Goal: Task Accomplishment & Management: Complete application form

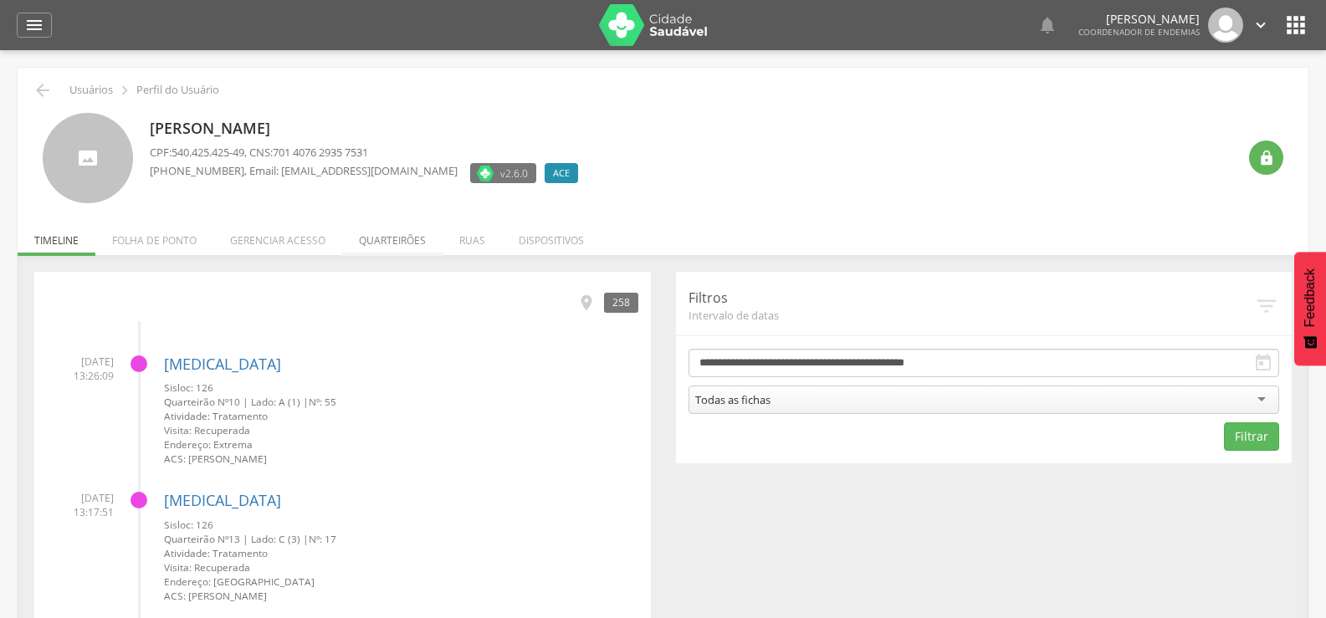
click at [399, 238] on li "Quarteirões" at bounding box center [392, 236] width 100 height 39
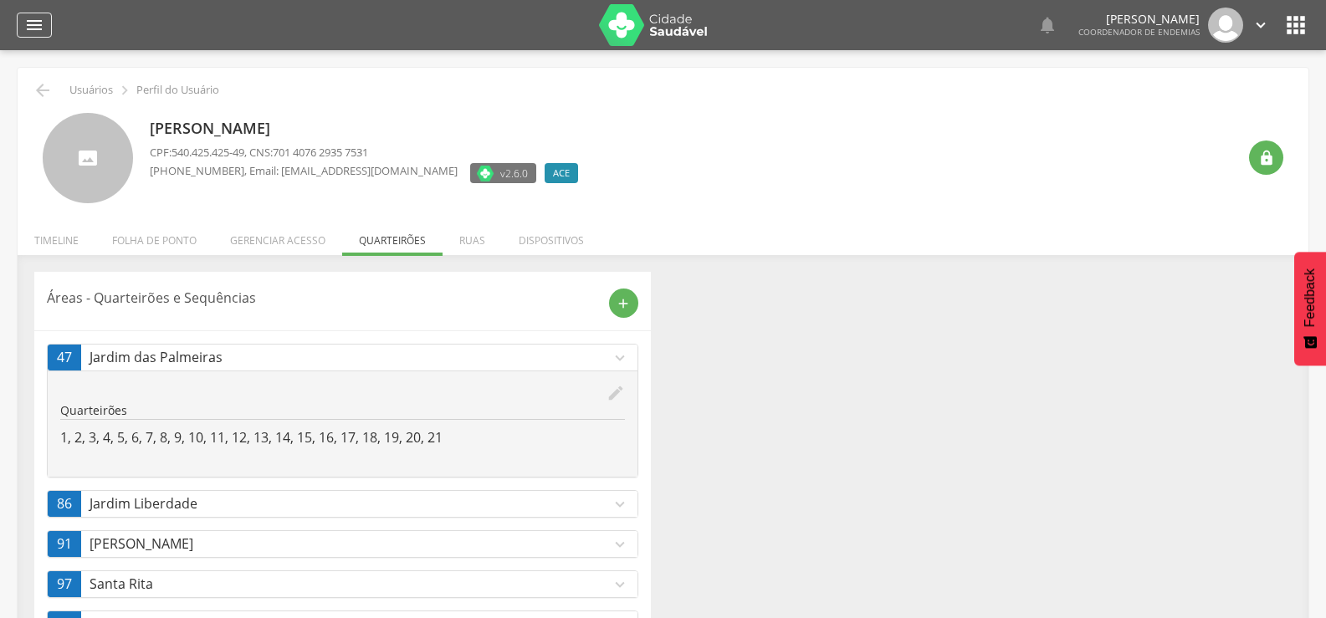
click at [33, 25] on icon "" at bounding box center [34, 25] width 20 height 20
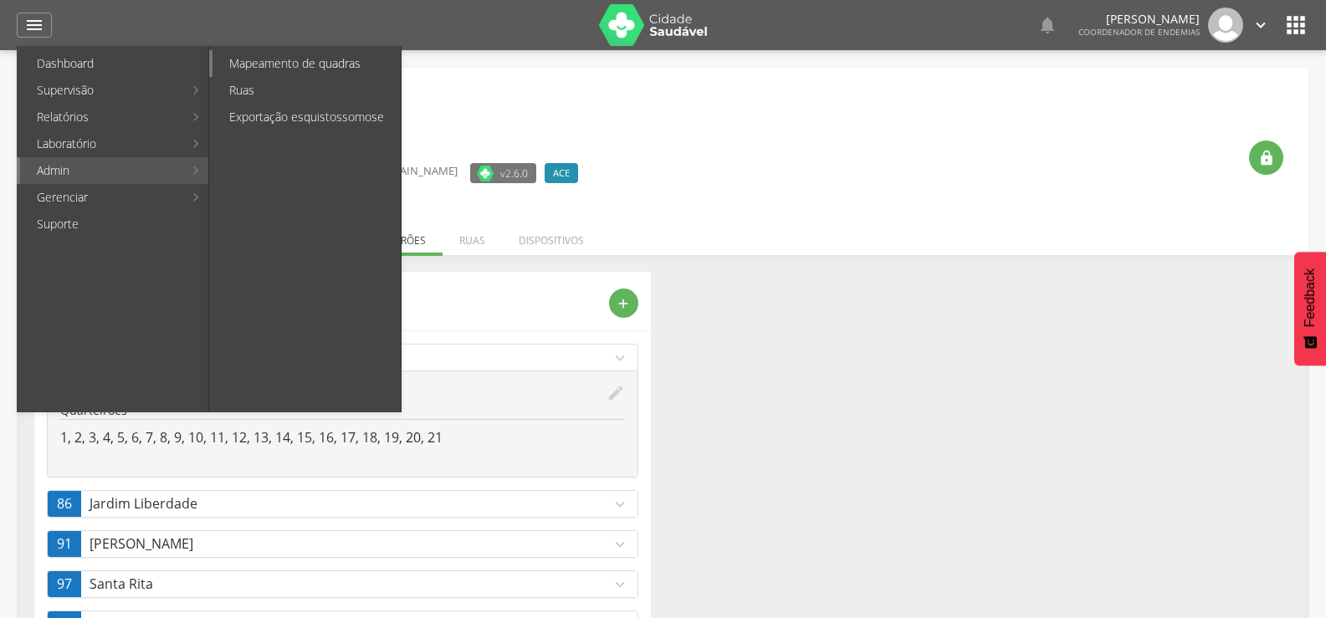
click at [311, 69] on link "Mapeamento de quadras" at bounding box center [307, 63] width 188 height 27
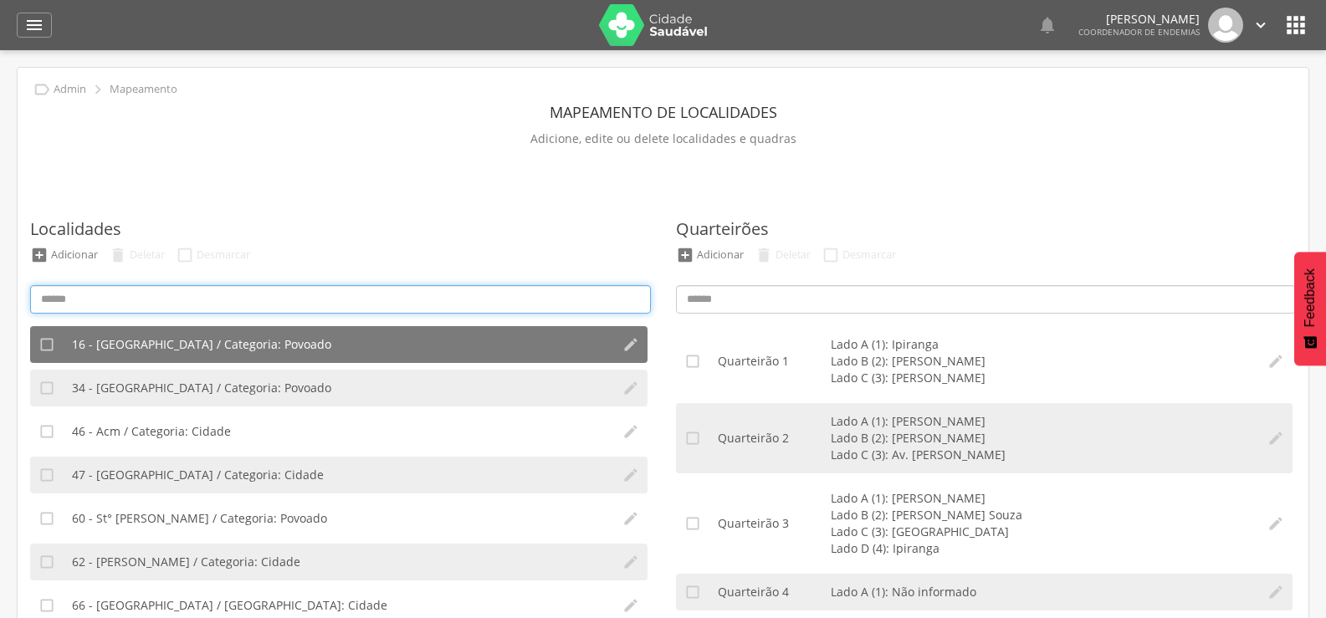
click at [106, 295] on input at bounding box center [340, 299] width 621 height 28
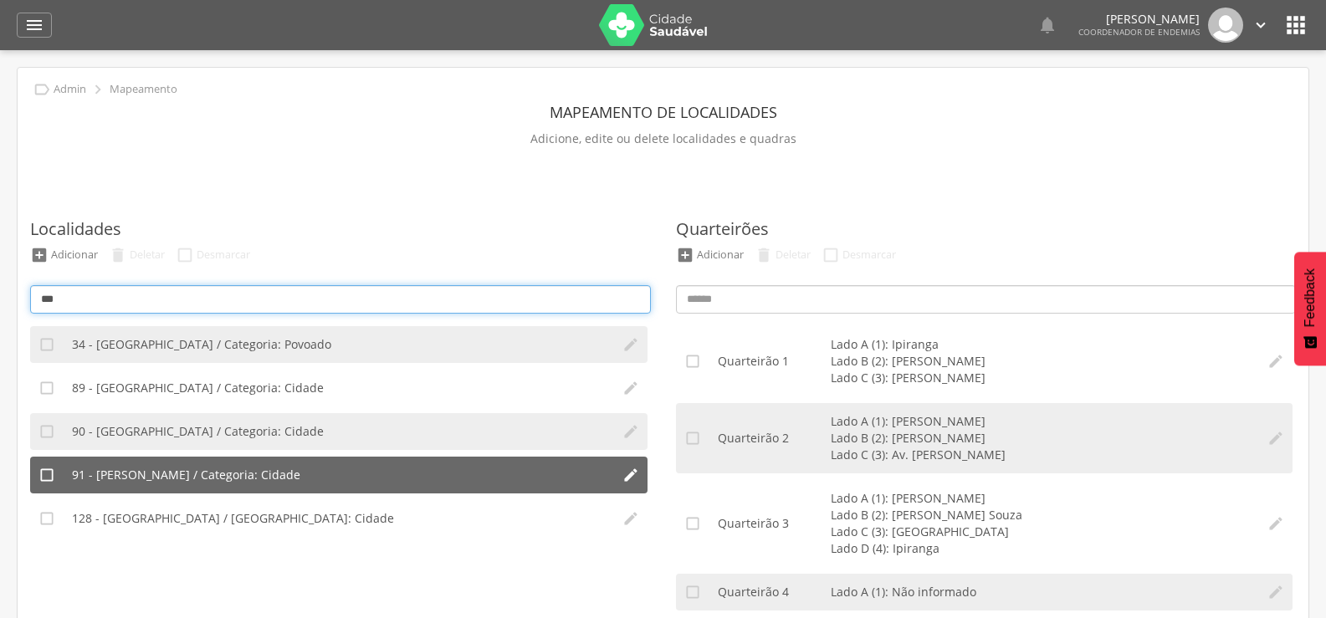
type input "***"
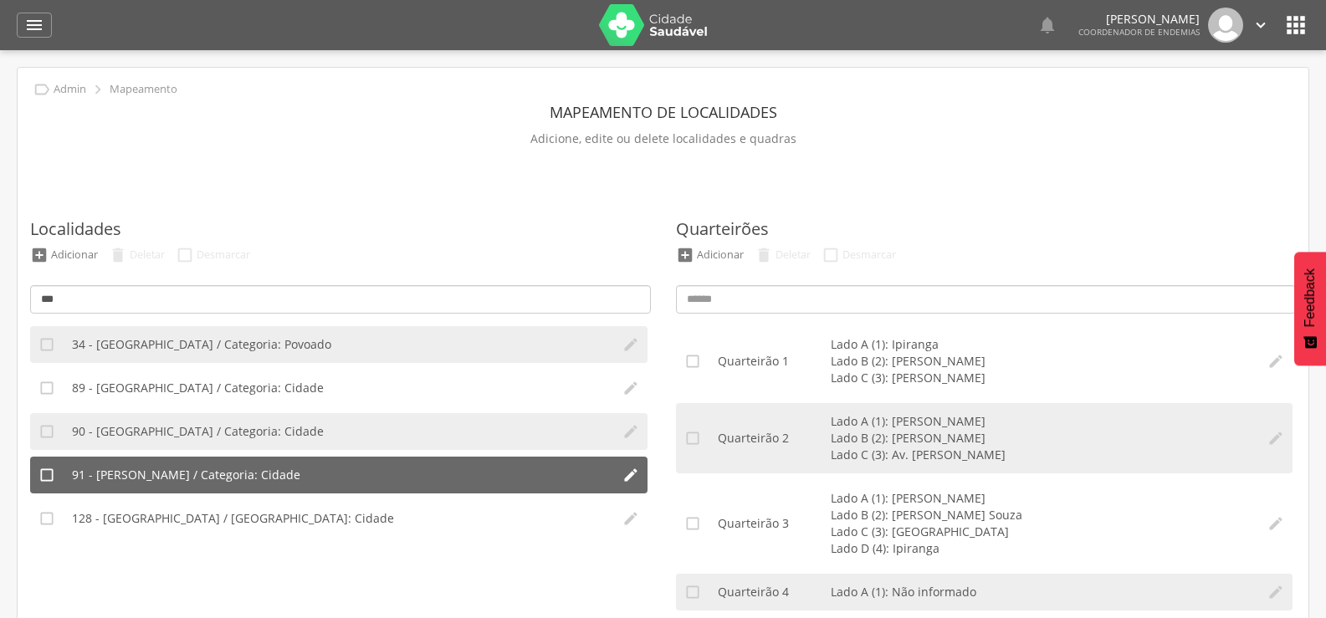
click at [141, 480] on span "91 - [PERSON_NAME] / Categoria: Cidade" at bounding box center [186, 475] width 228 height 17
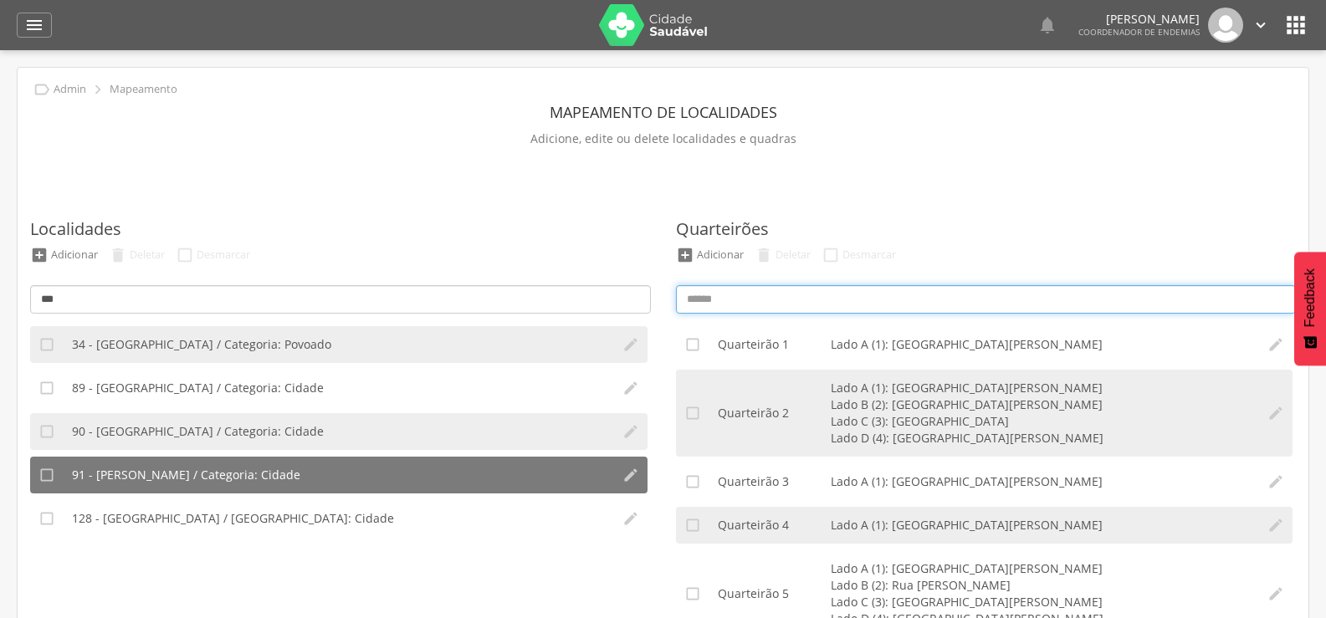
click at [781, 304] on input at bounding box center [986, 299] width 621 height 28
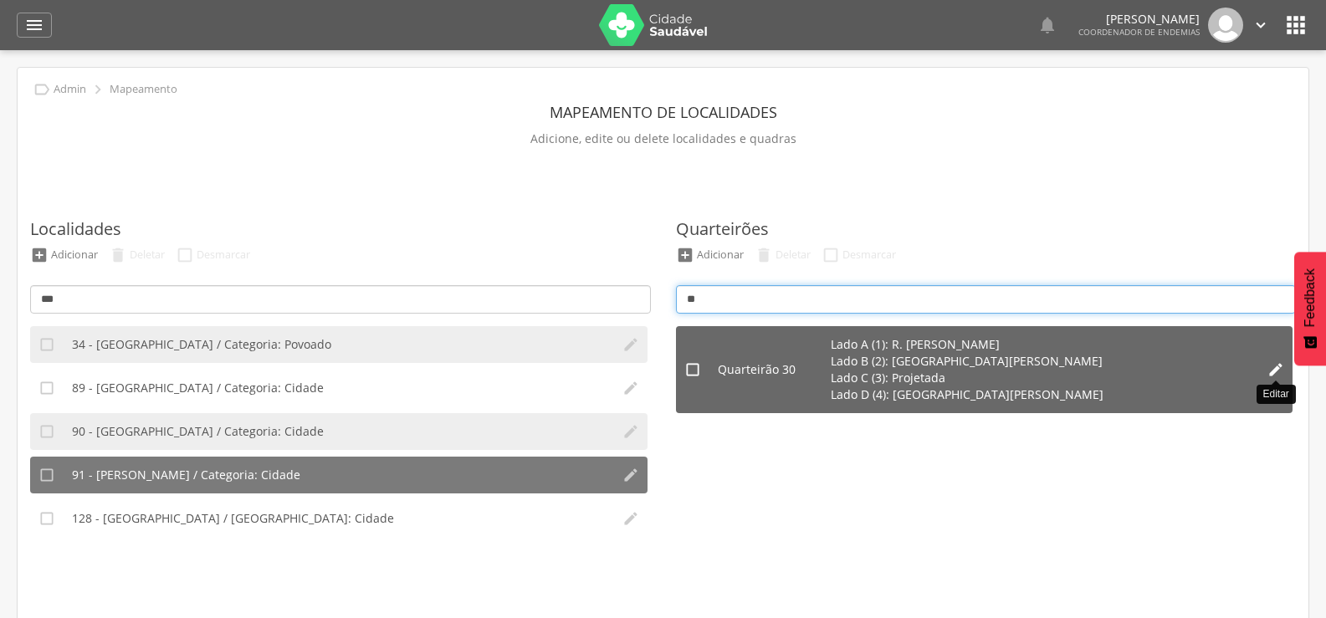
type input "**"
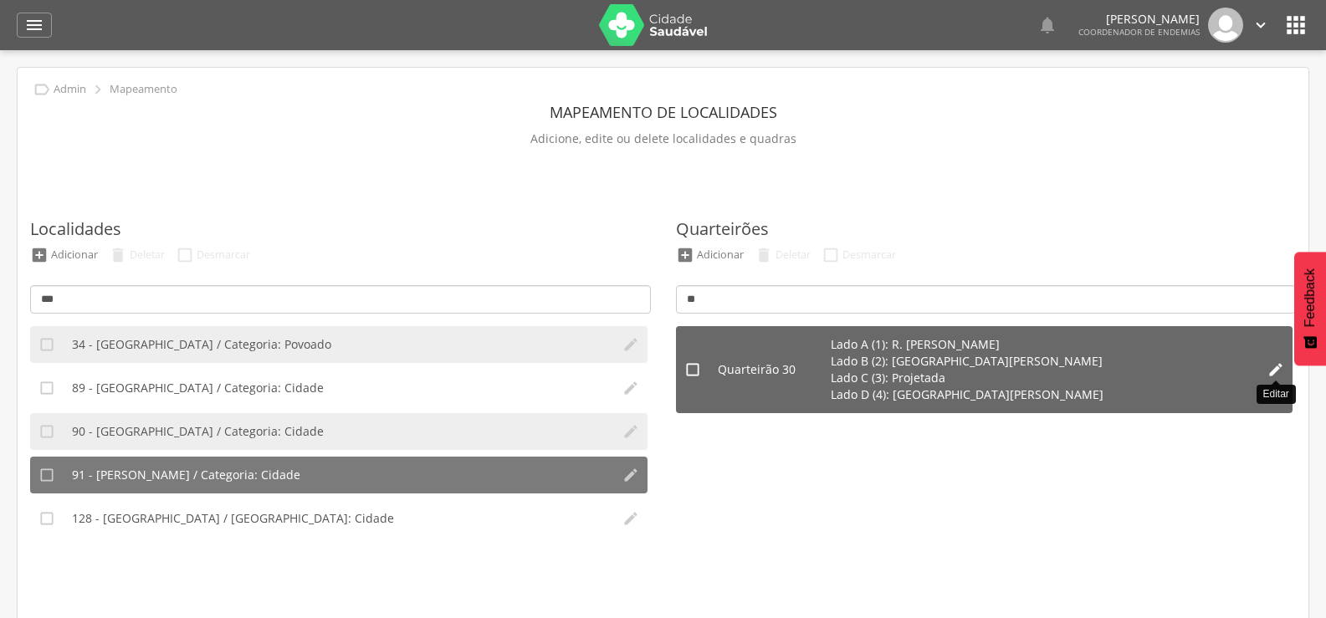
click at [1277, 373] on icon "" at bounding box center [1276, 369] width 17 height 17
type input "**"
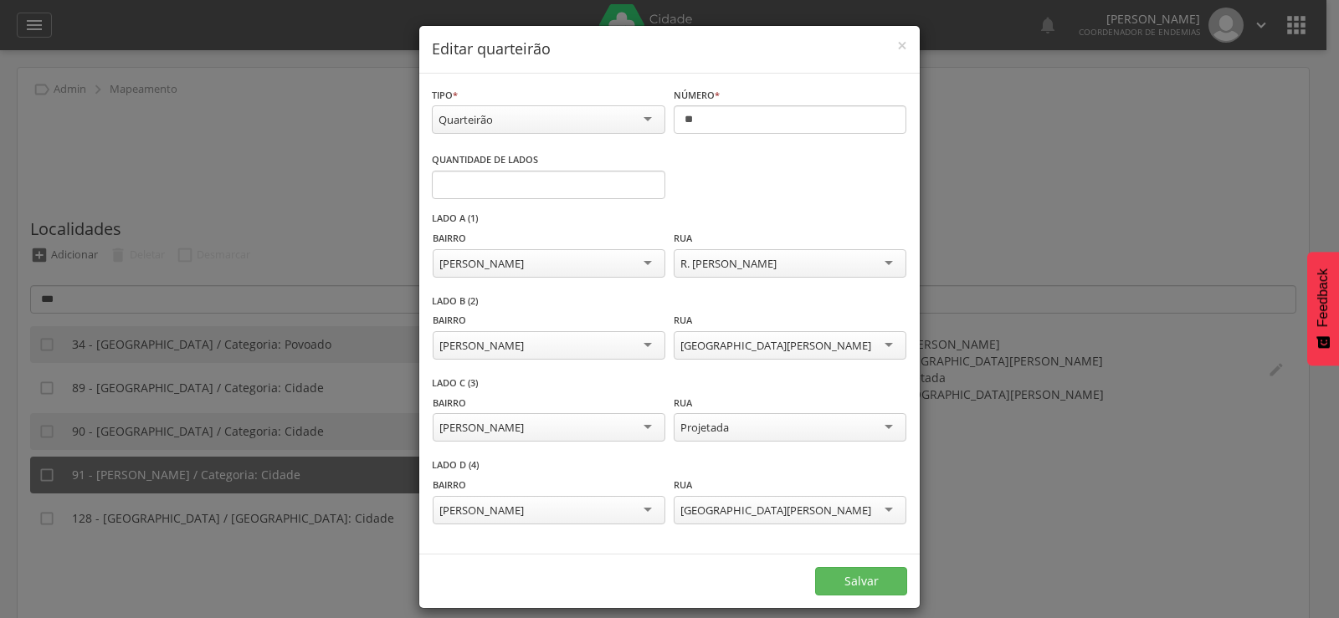
scroll to position [16, 0]
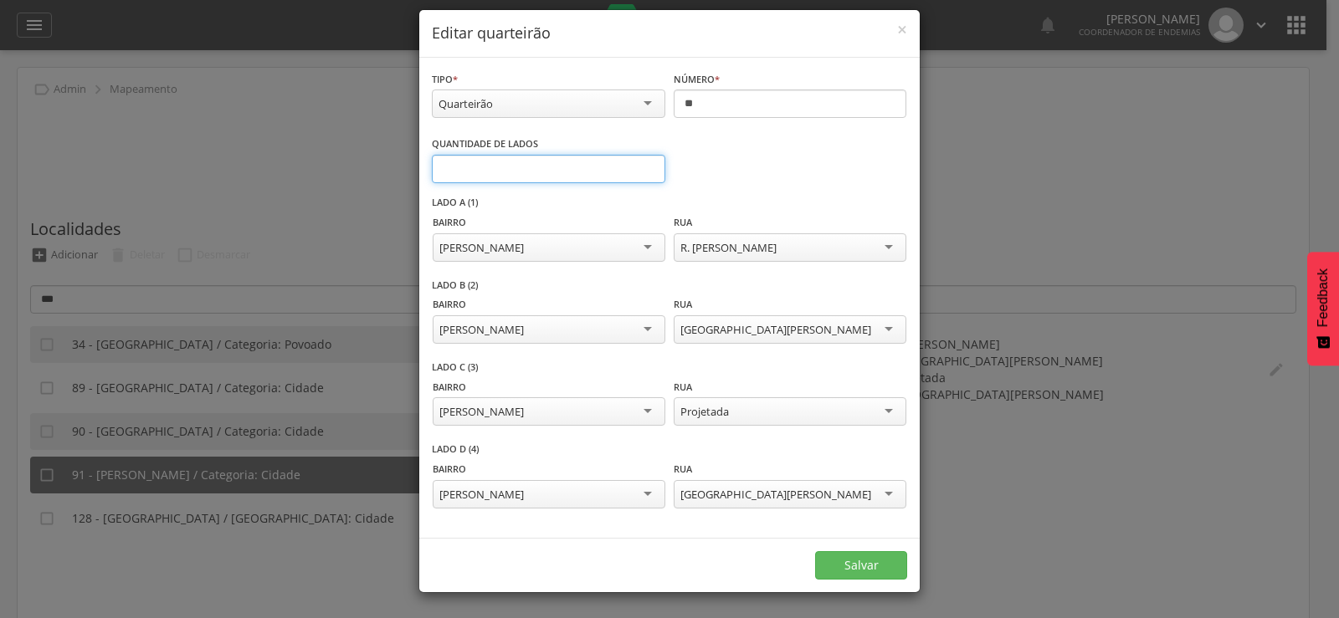
click at [638, 166] on input "*" at bounding box center [548, 169] width 233 height 28
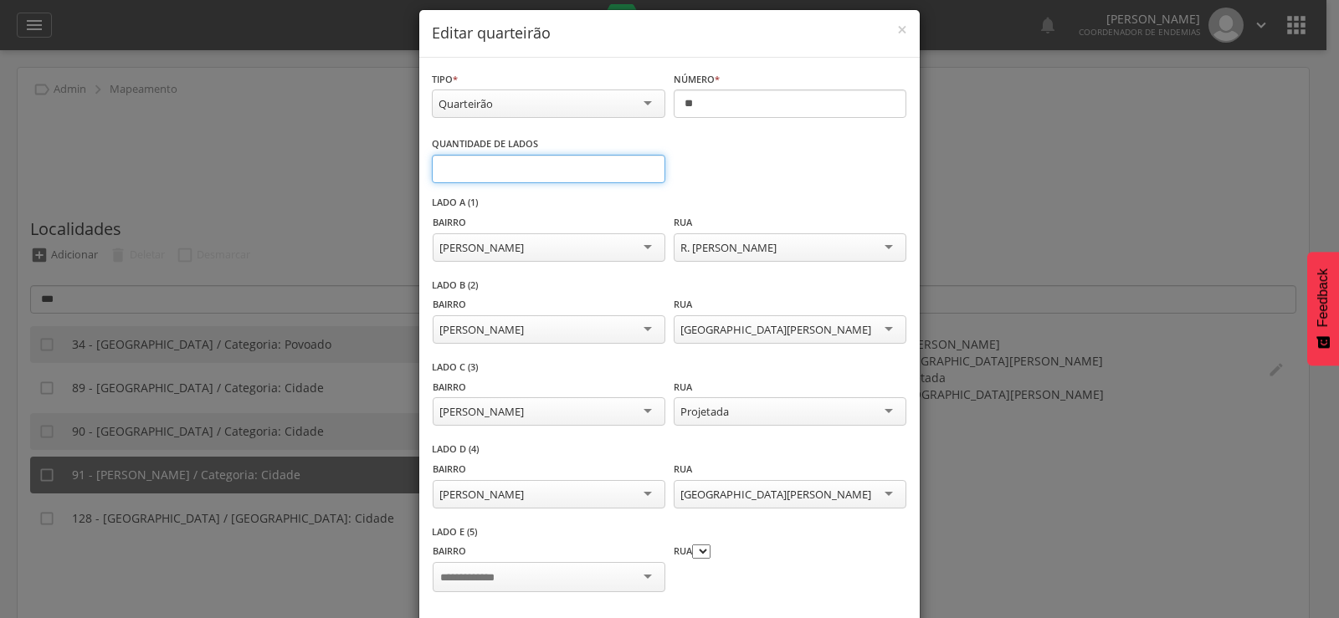
click at [638, 166] on input "*" at bounding box center [548, 169] width 233 height 28
click at [638, 166] on input "**" at bounding box center [548, 169] width 233 height 28
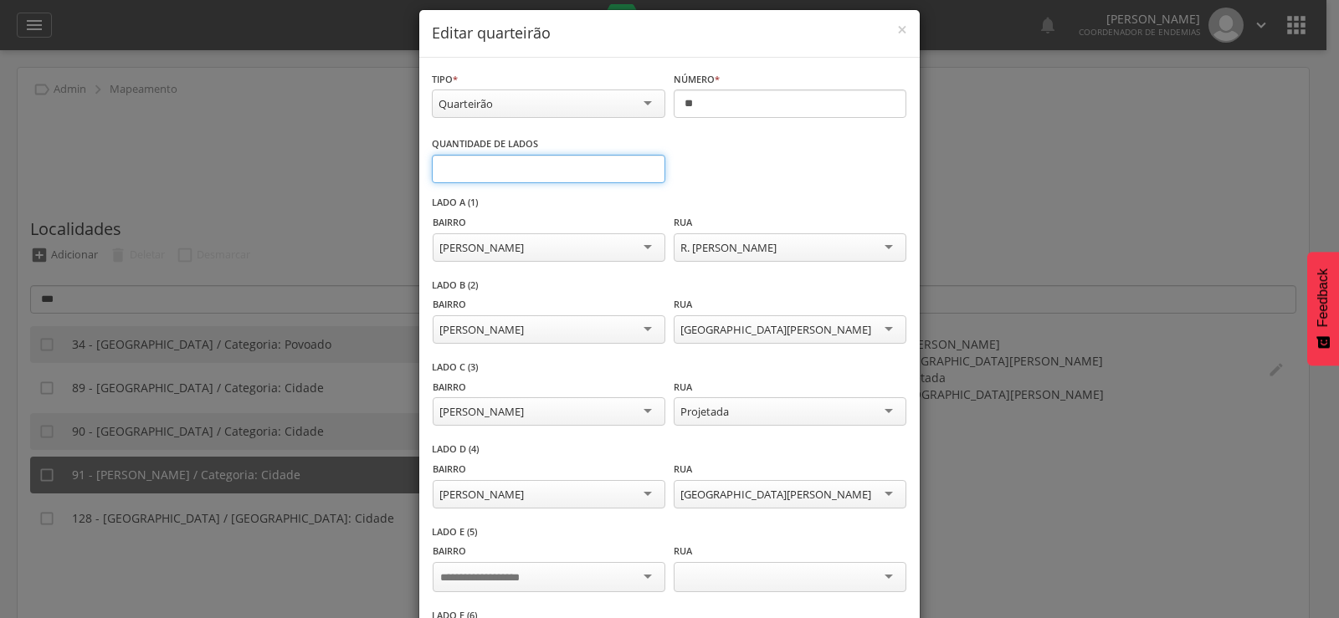
click at [638, 166] on input "**" at bounding box center [548, 169] width 233 height 28
type input "**"
click at [638, 166] on input "**" at bounding box center [548, 169] width 233 height 28
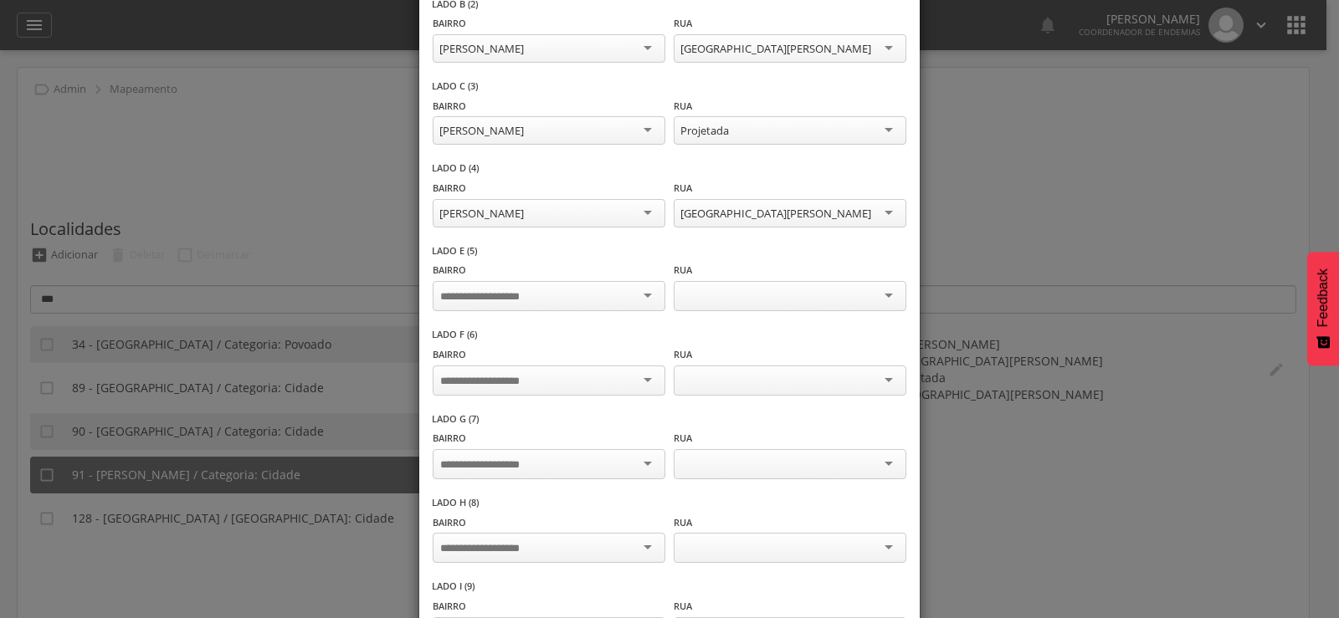
scroll to position [351, 0]
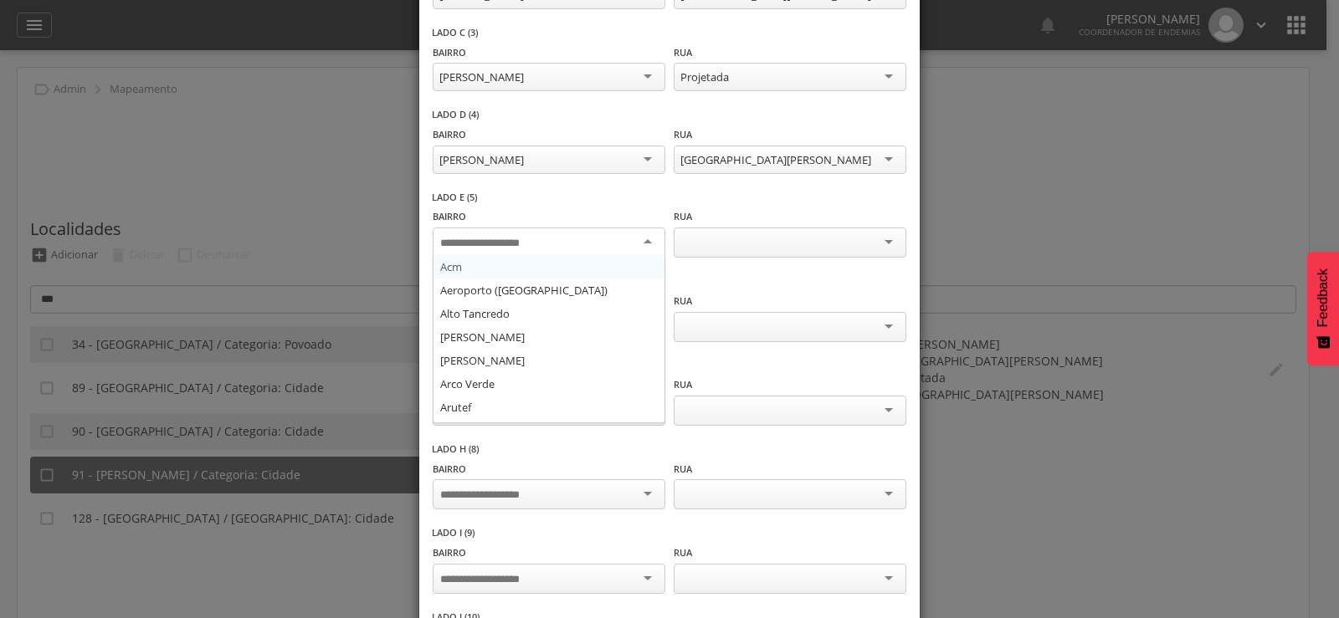
click at [557, 240] on div at bounding box center [549, 243] width 233 height 30
type input "*"
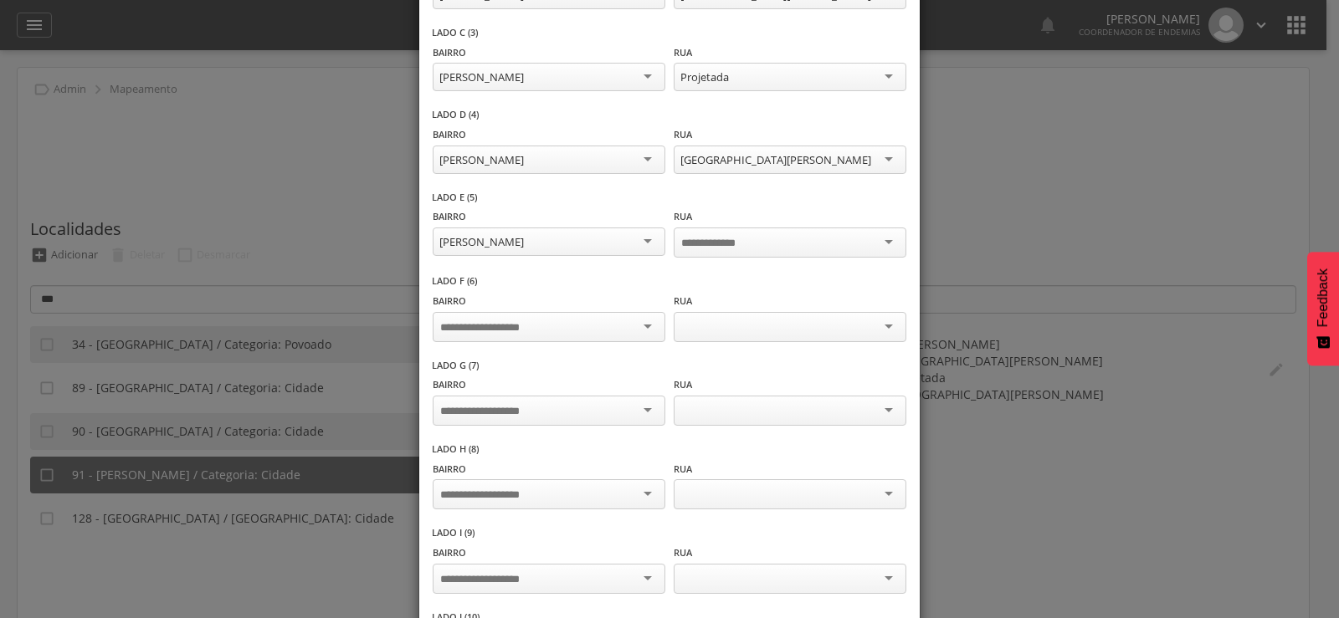
scroll to position [0, 0]
click at [484, 323] on input "select-one" at bounding box center [492, 327] width 105 height 15
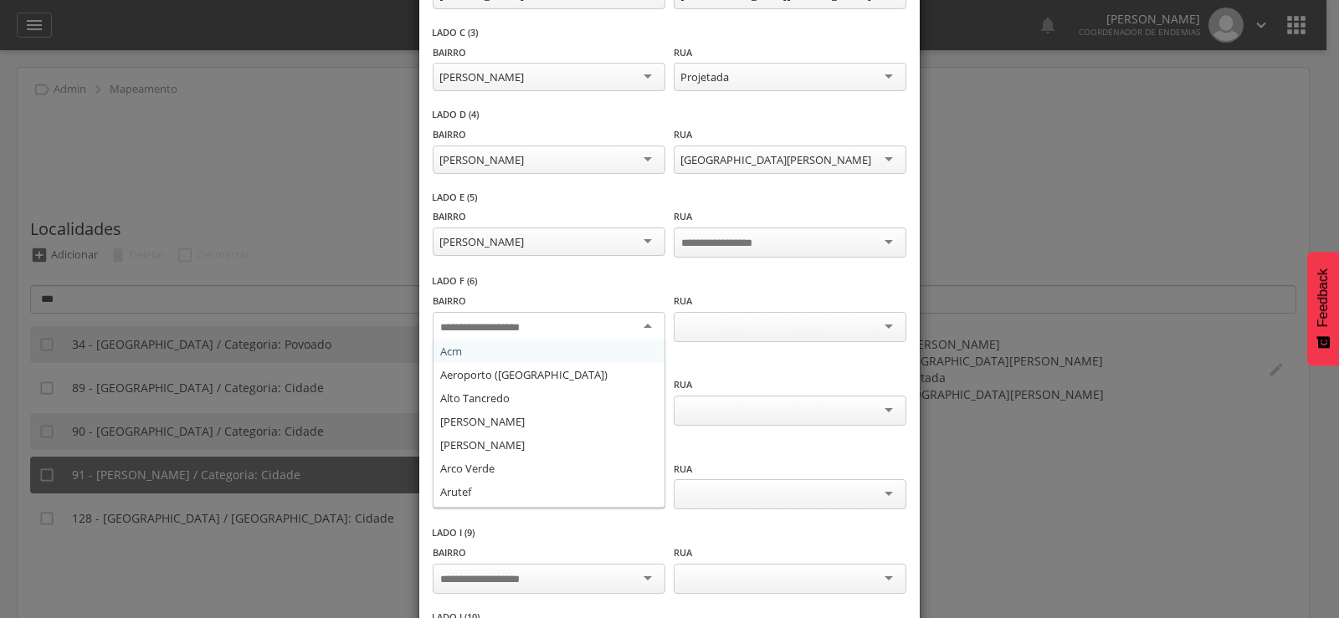
type input "*"
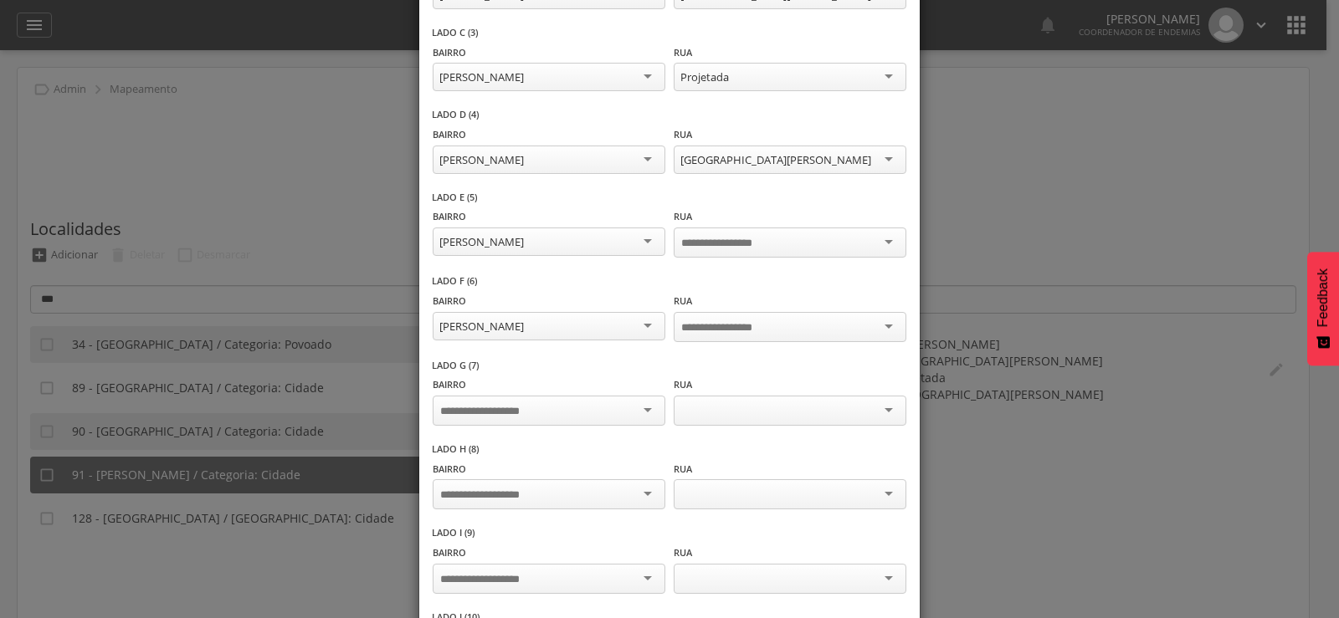
click at [470, 404] on input "select-one" at bounding box center [492, 411] width 105 height 15
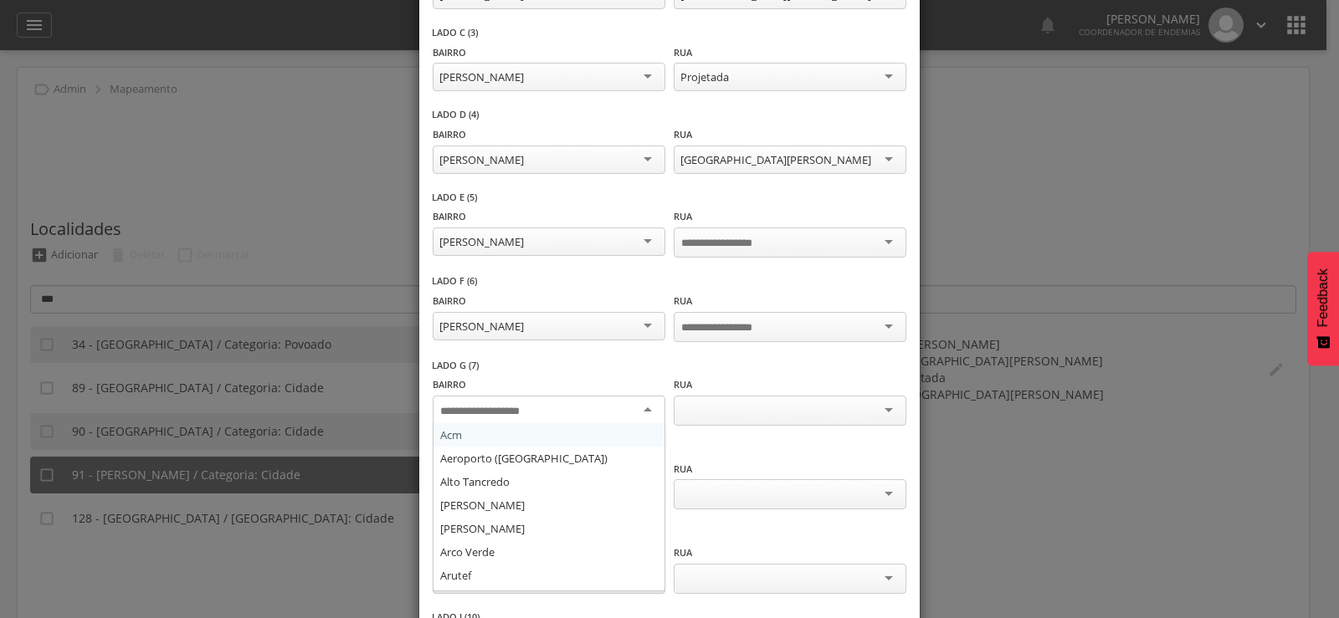
type input "*"
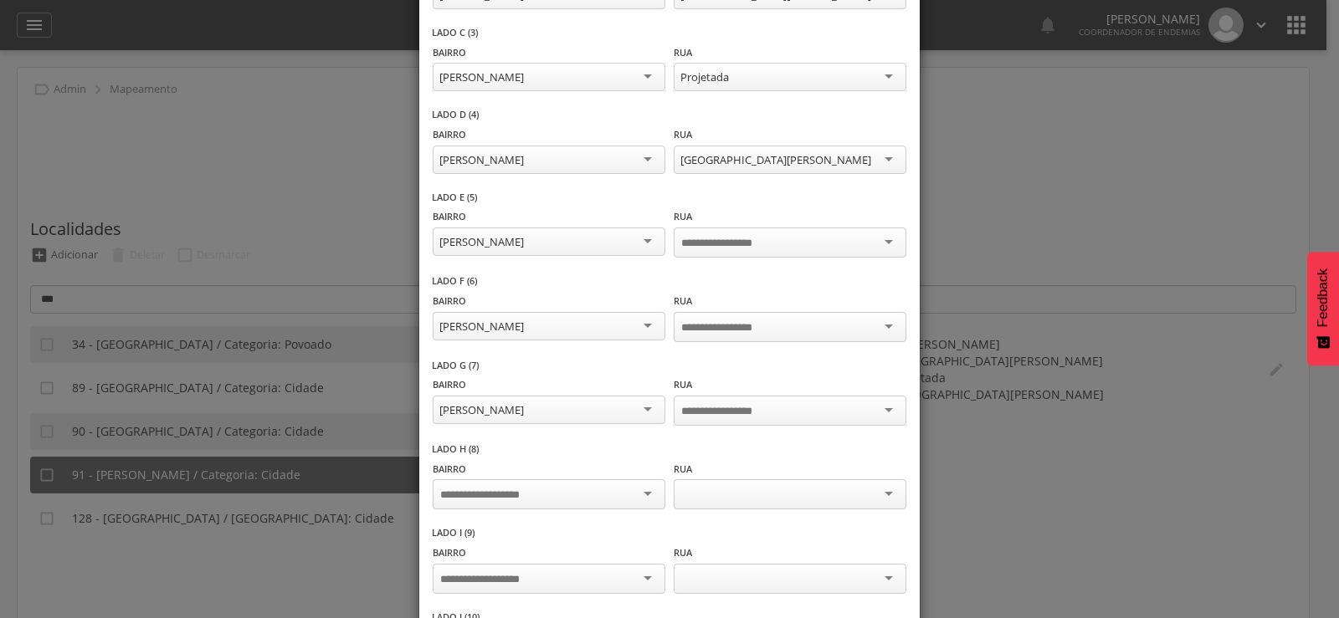
click at [478, 490] on input "select-one" at bounding box center [492, 495] width 105 height 15
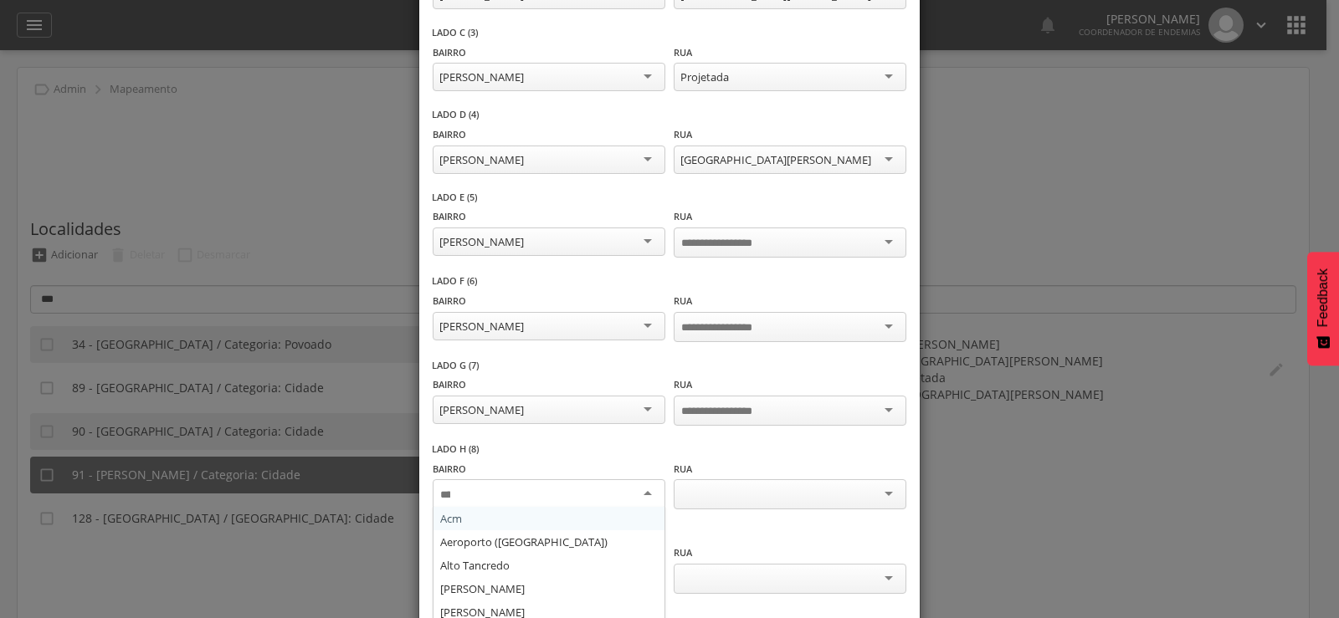
type input "*"
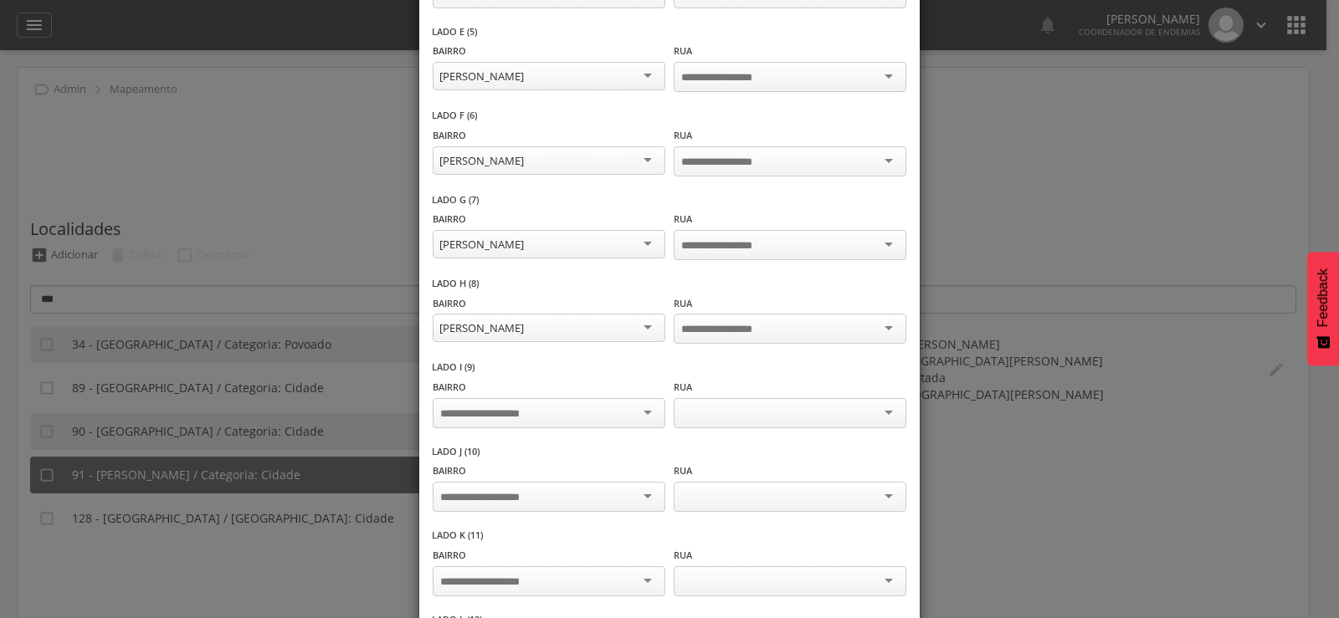
scroll to position [518, 0]
click at [503, 397] on div at bounding box center [549, 412] width 233 height 30
type input "*"
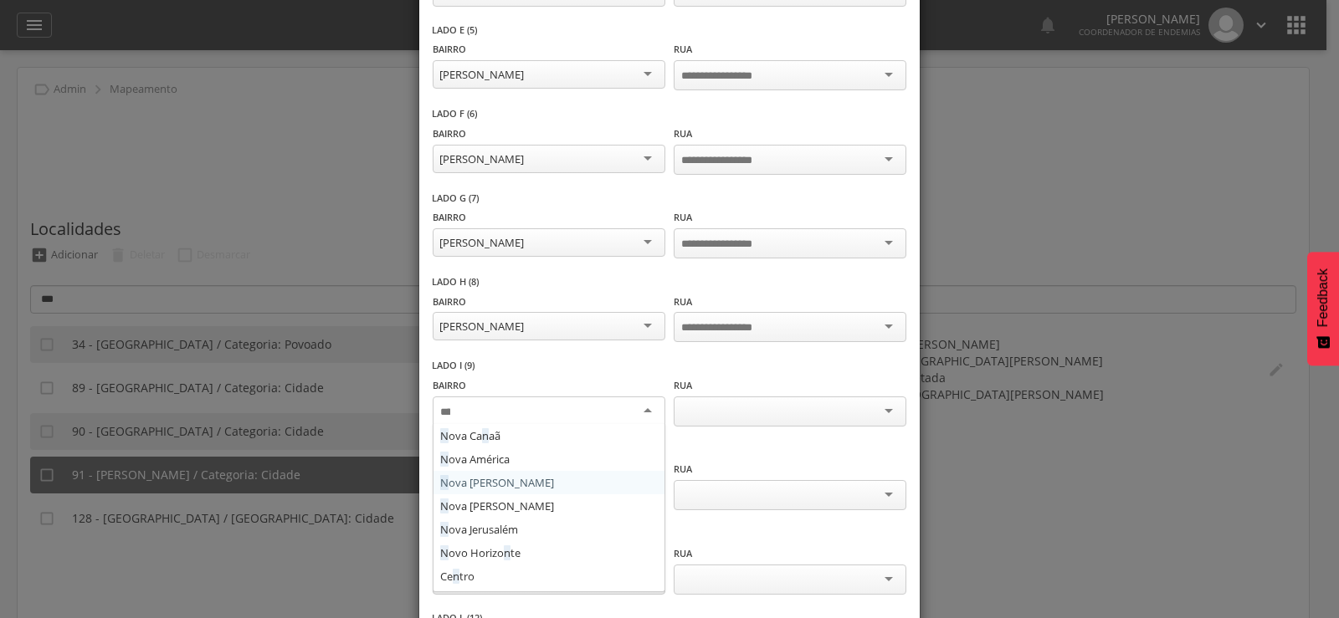
scroll to position [0, 0]
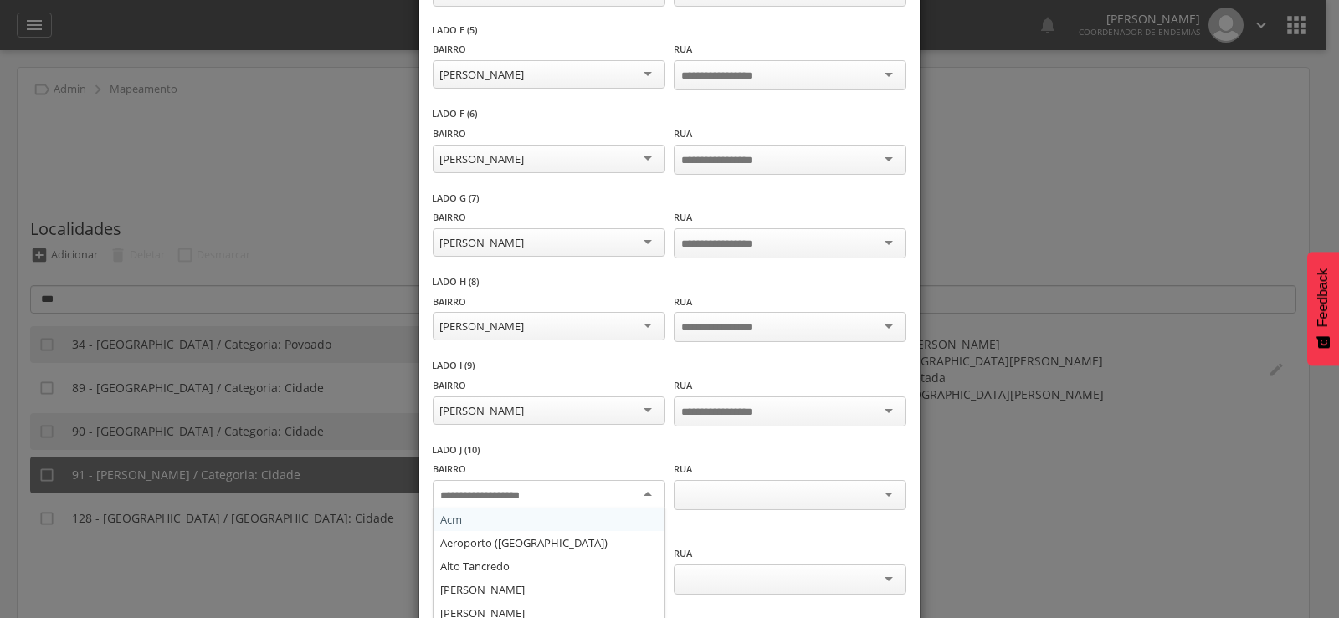
click at [502, 489] on input "select-one" at bounding box center [492, 496] width 105 height 15
type input "*"
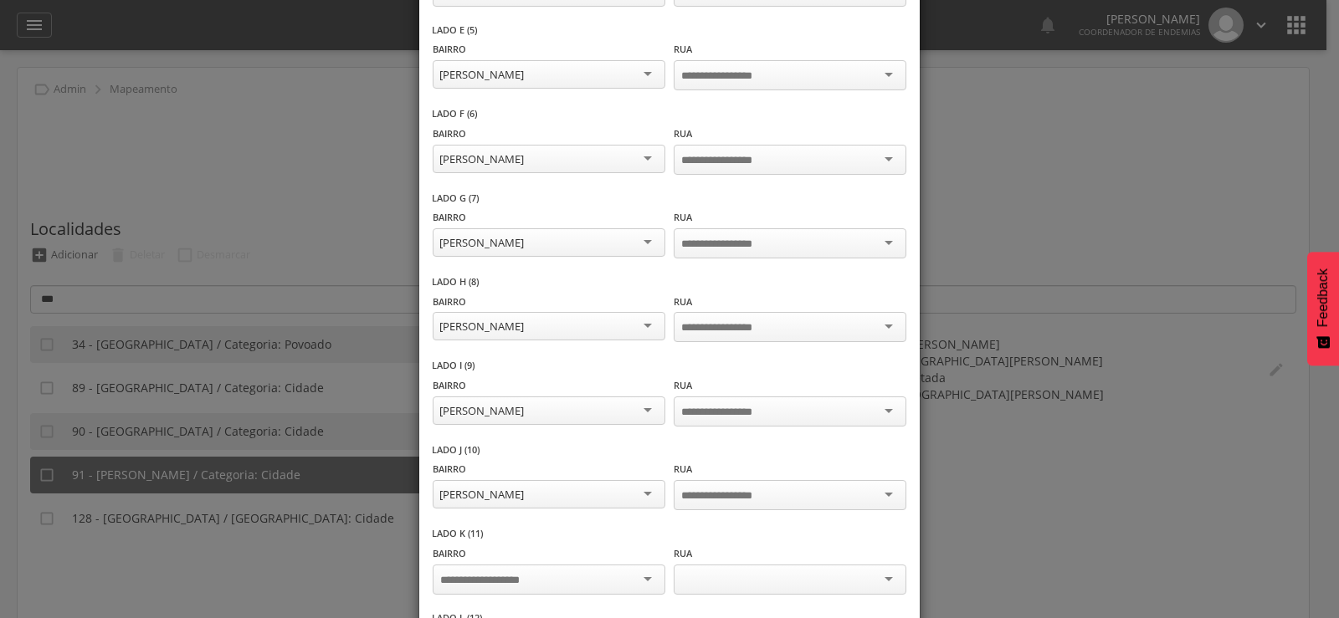
click at [497, 573] on input "select-one" at bounding box center [492, 580] width 105 height 15
type input "*"
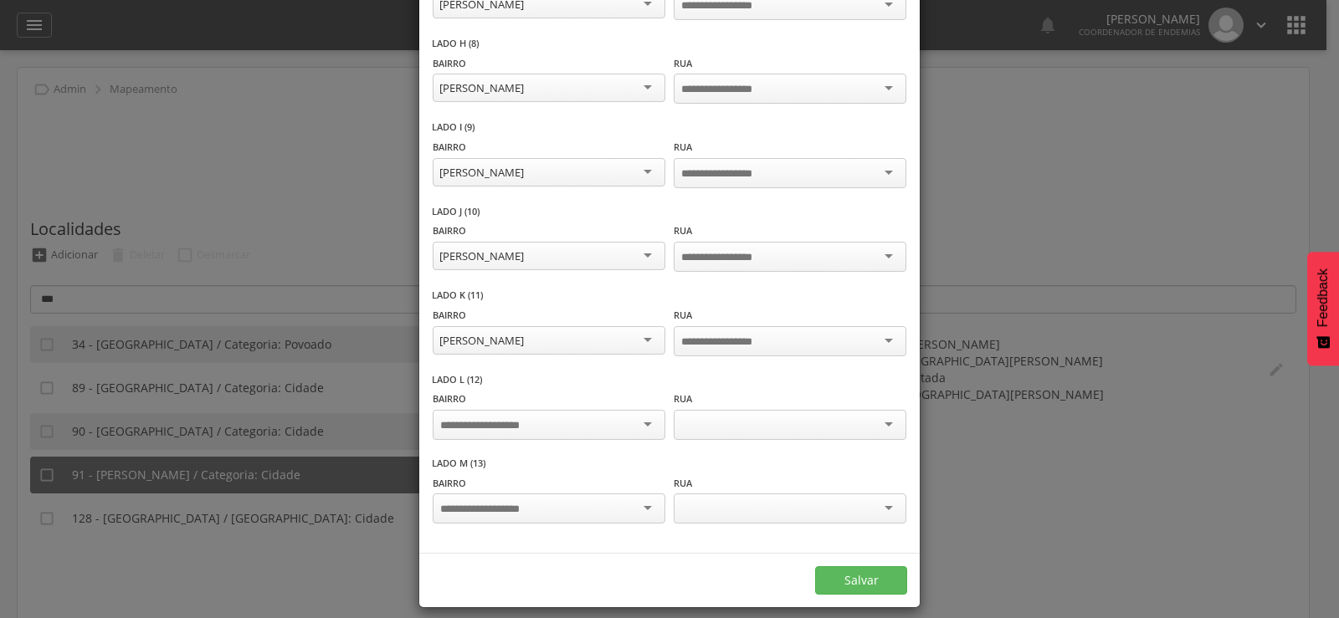
click at [477, 418] on input "select-one" at bounding box center [492, 425] width 105 height 15
type input "*"
click at [480, 494] on div at bounding box center [549, 509] width 233 height 30
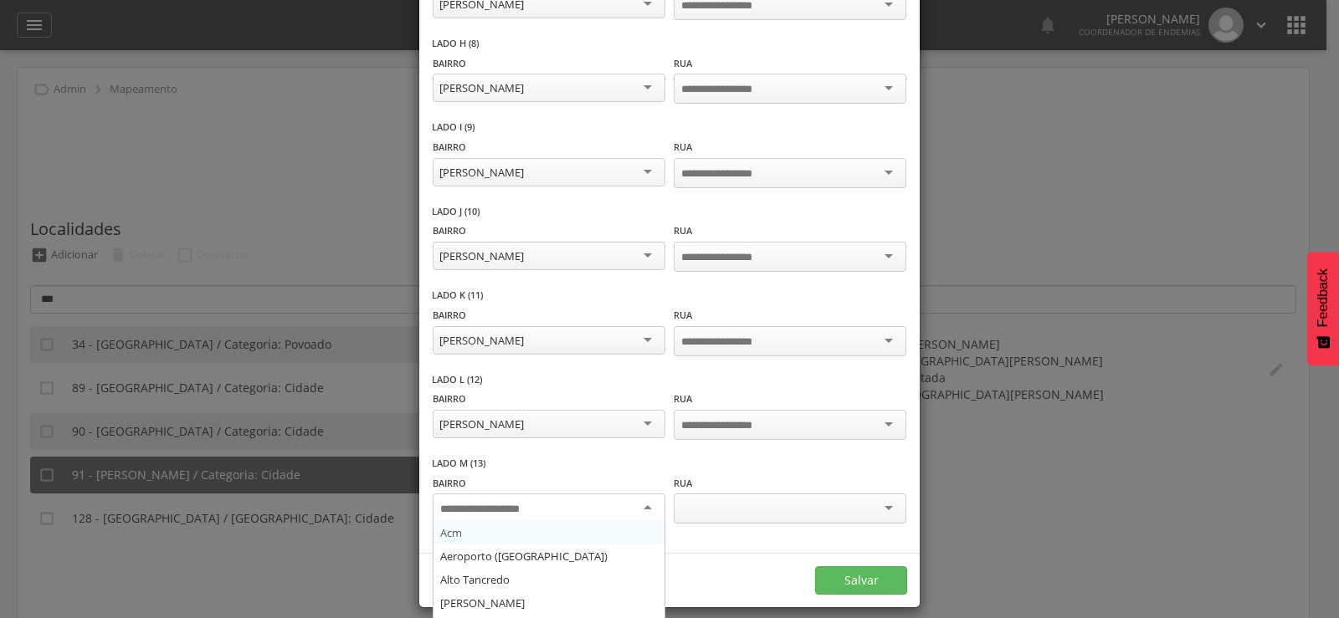
type input "*"
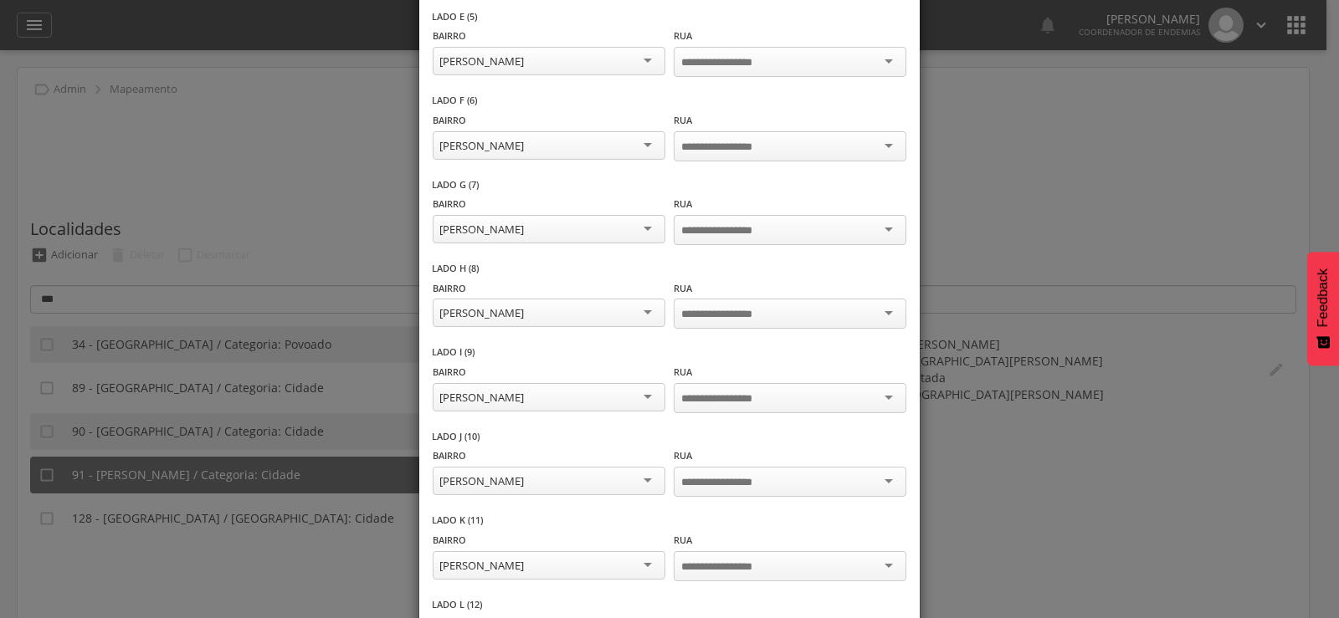
scroll to position [505, 0]
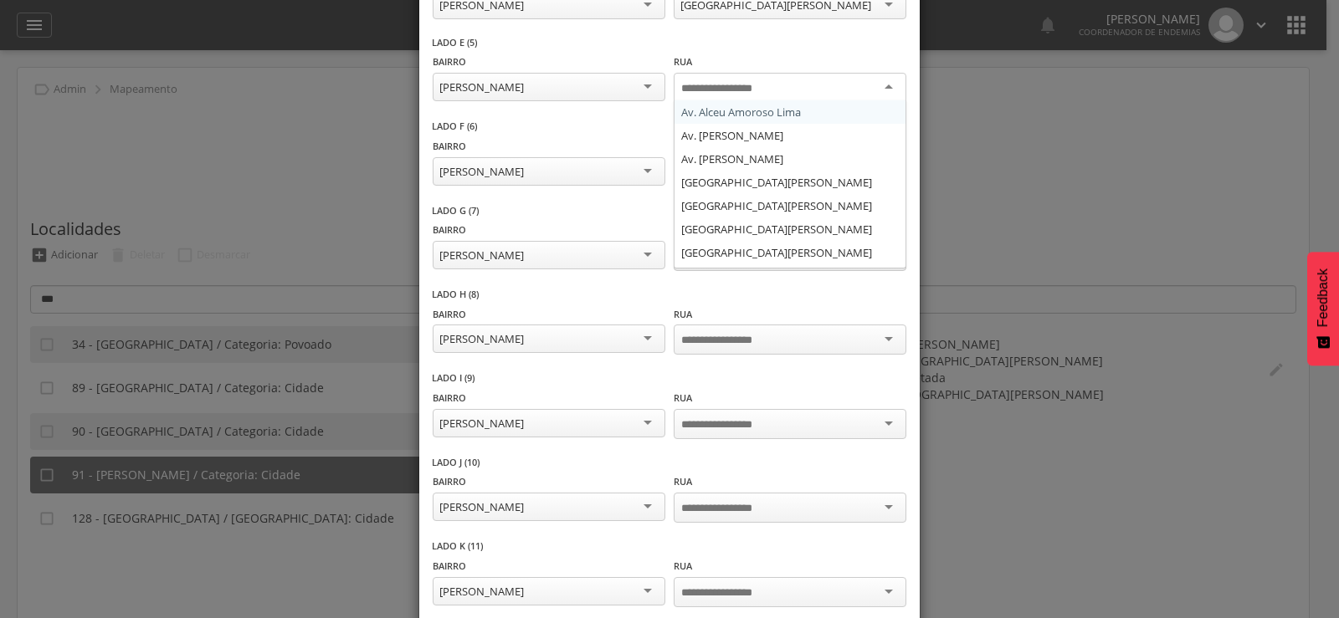
click at [743, 93] on input "select-one" at bounding box center [729, 88] width 97 height 15
type input "*"
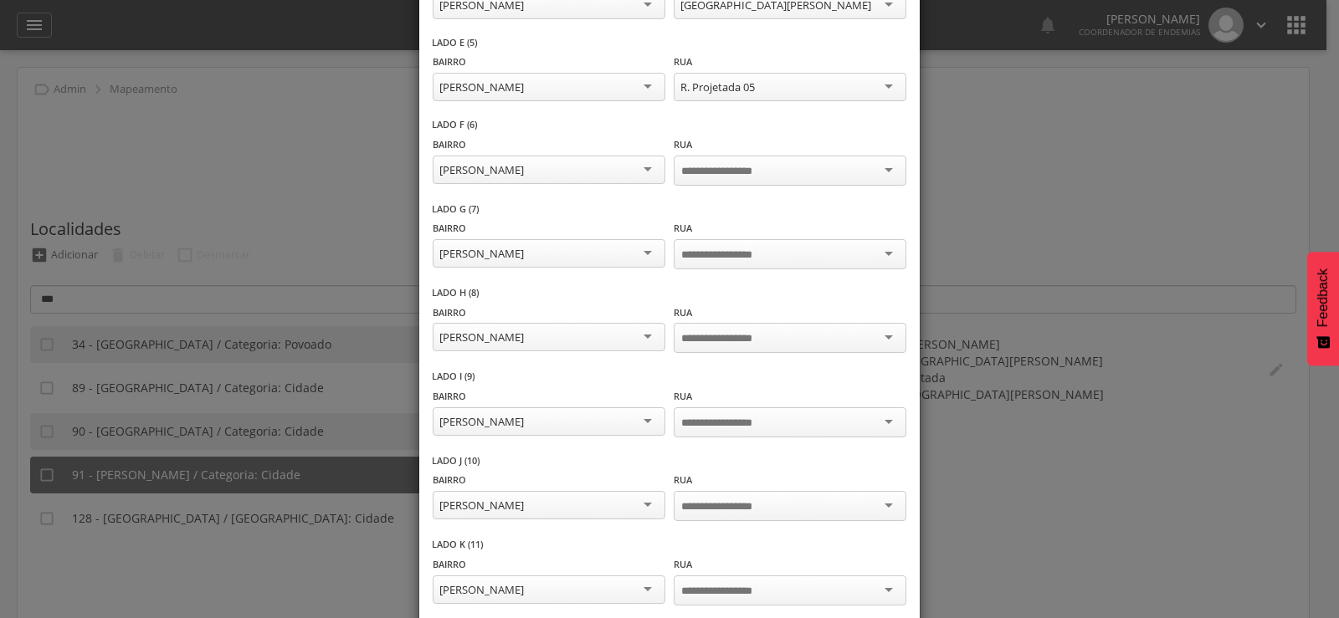
scroll to position [0, 0]
click at [721, 170] on input "select-one" at bounding box center [729, 171] width 97 height 15
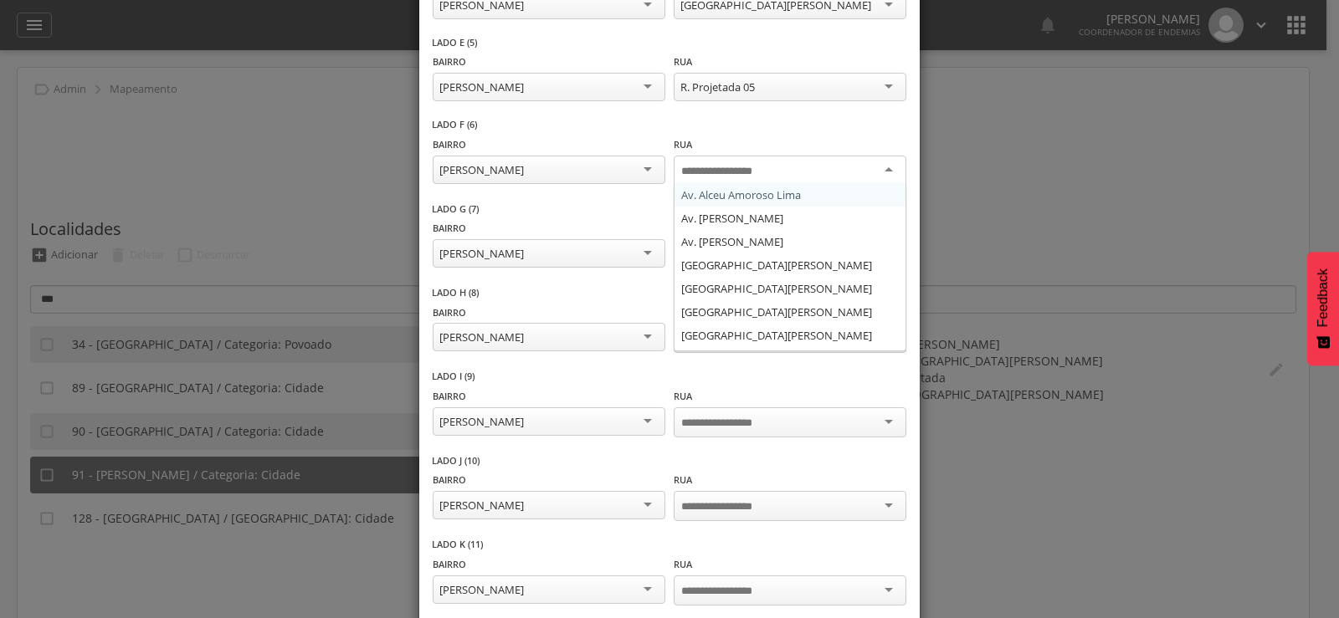
type input "*"
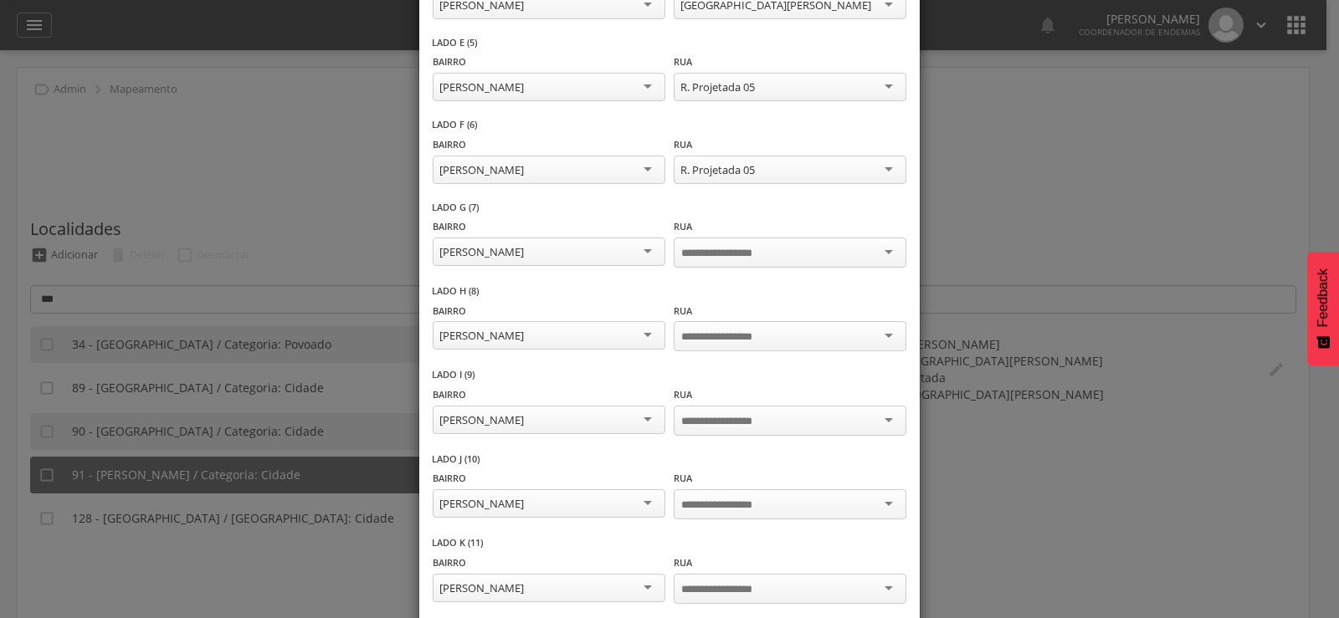
click at [719, 246] on input "select-one" at bounding box center [729, 253] width 97 height 15
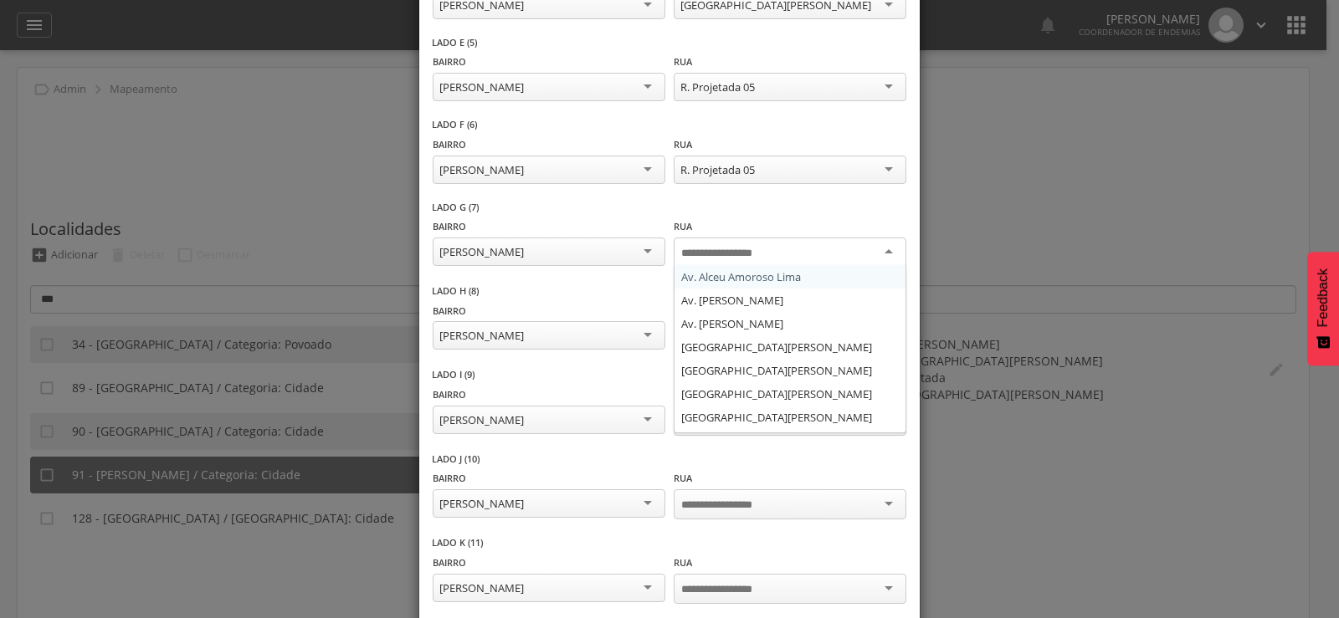
type input "*"
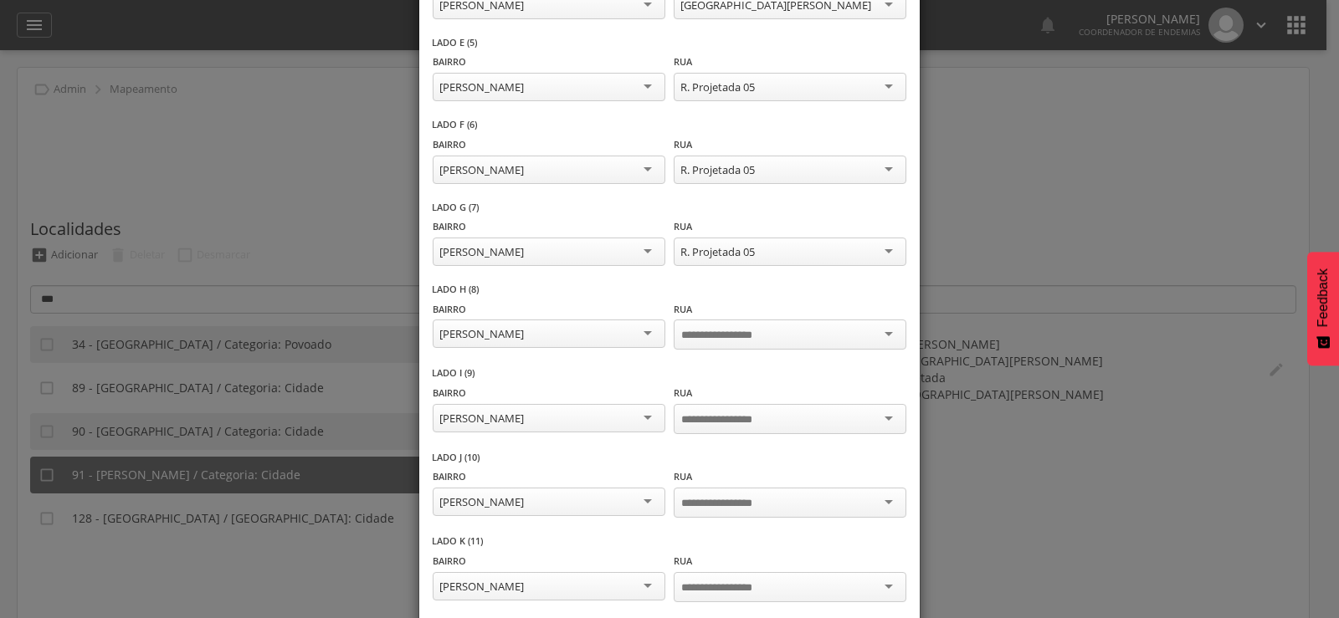
click at [731, 328] on input "select-one" at bounding box center [729, 335] width 97 height 15
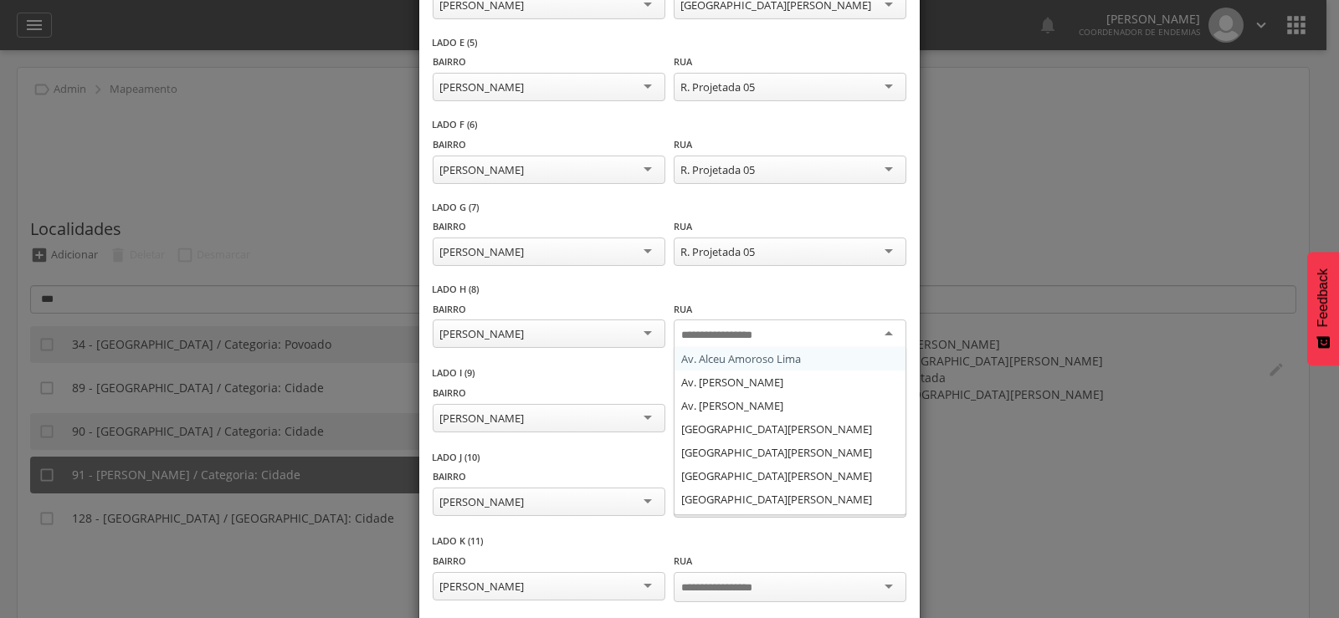
type input "*"
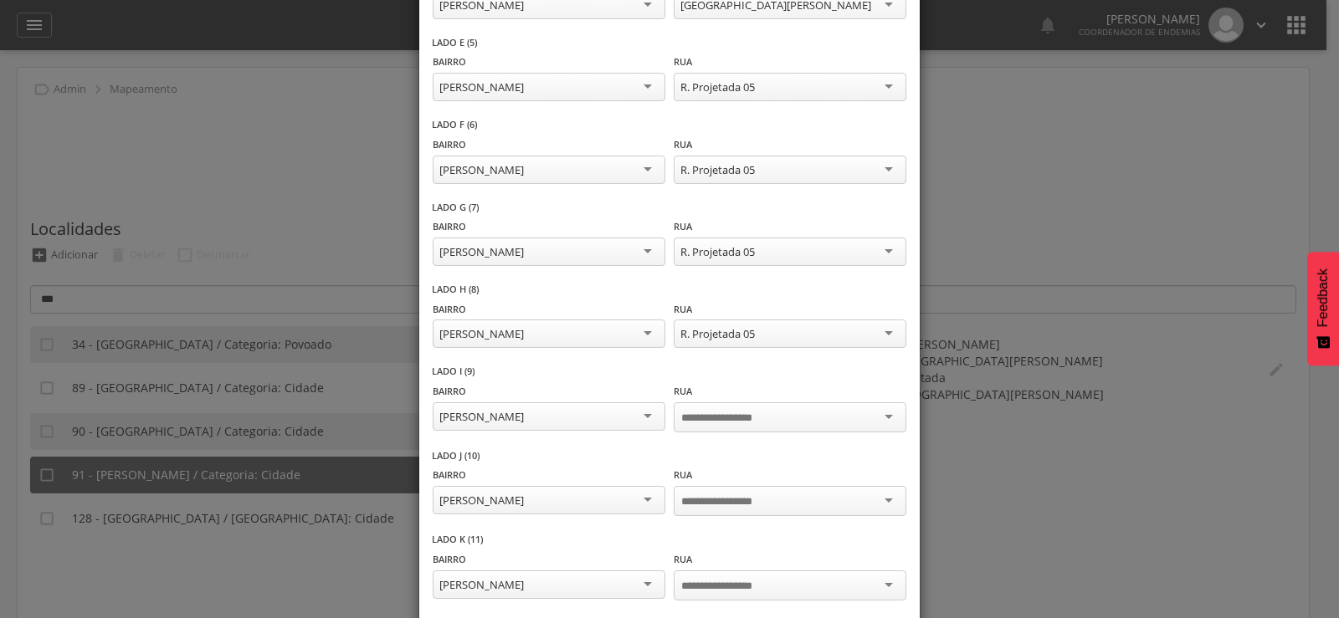
click at [738, 421] on input "select-one" at bounding box center [729, 418] width 97 height 15
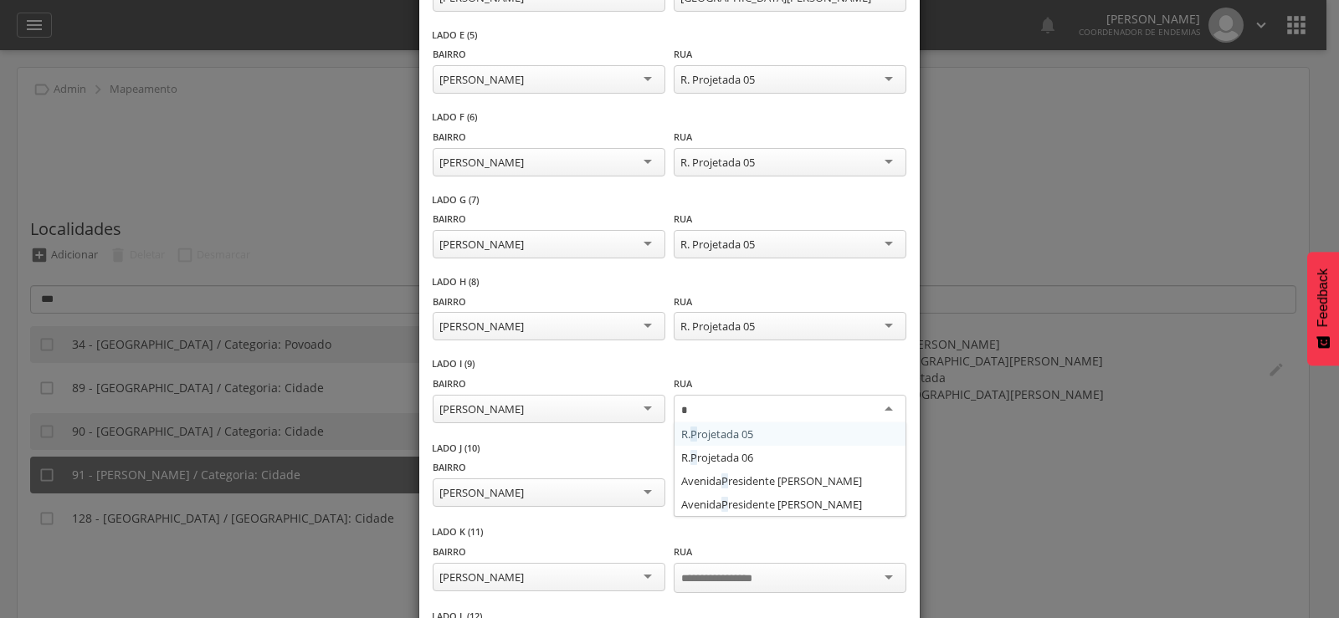
scroll to position [505, 0]
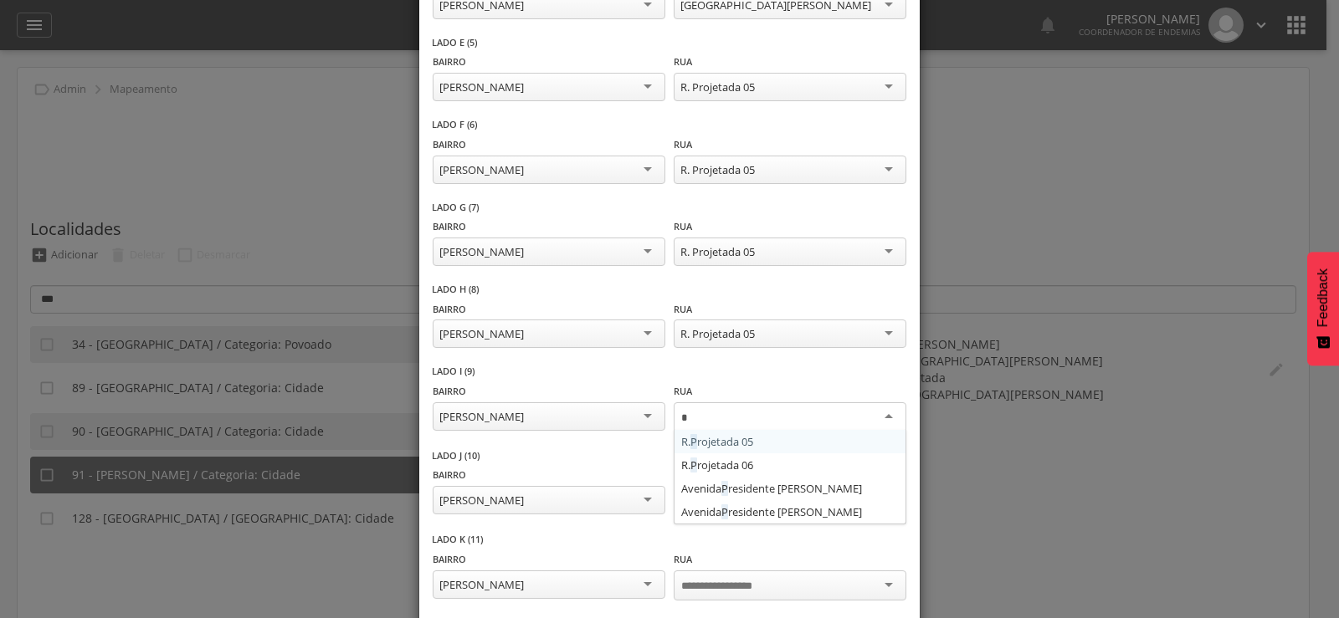
type input "*"
click at [564, 95] on div "[PERSON_NAME]" at bounding box center [549, 87] width 233 height 28
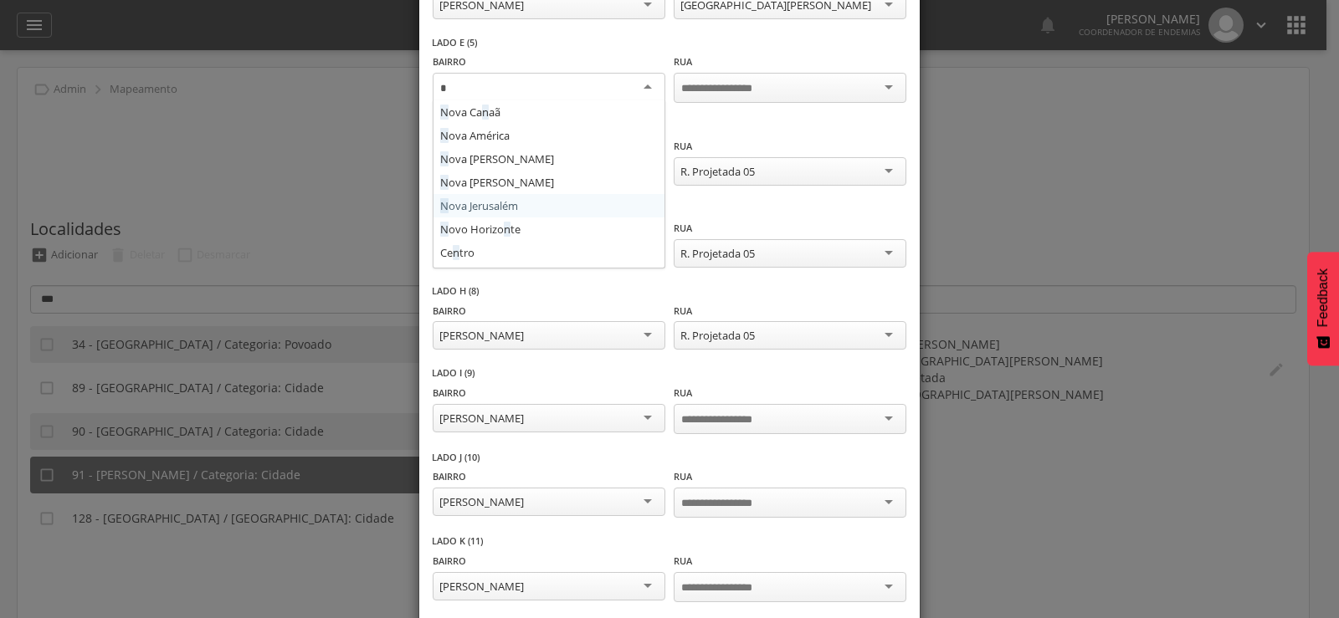
scroll to position [94, 0]
type input "**"
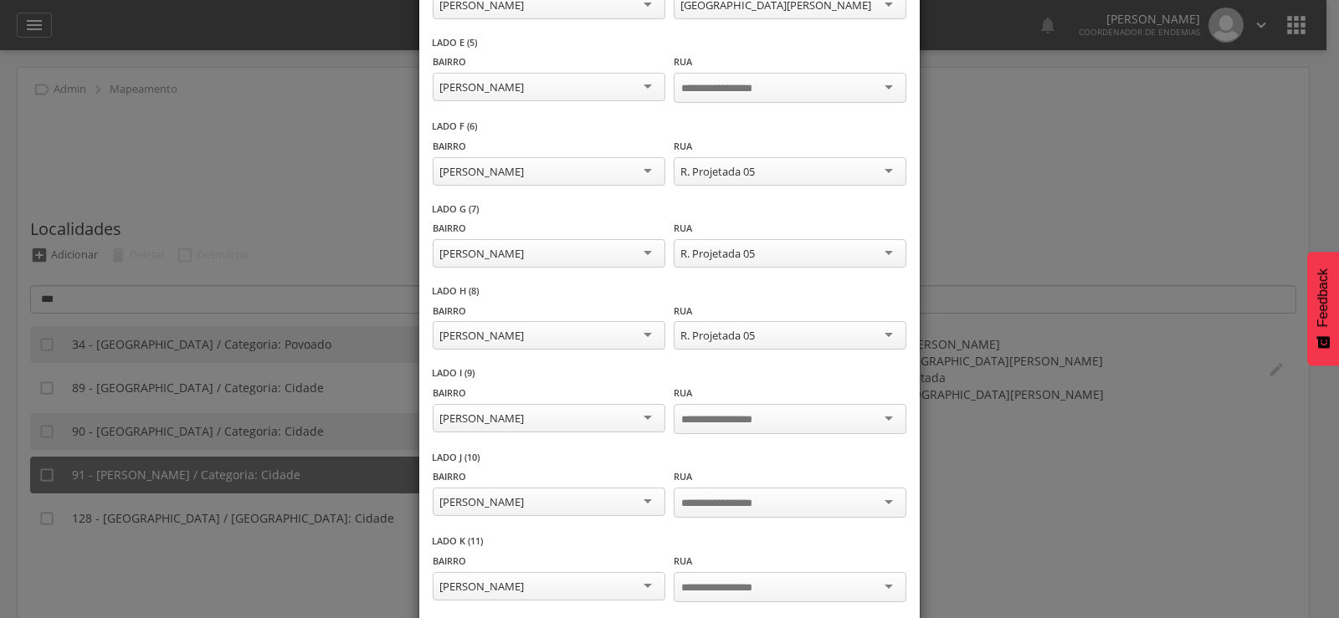
click at [712, 87] on input "select-one" at bounding box center [729, 88] width 97 height 15
click at [580, 186] on div "[GEOGRAPHIC_DATA] Acm Aeroporto ([GEOGRAPHIC_DATA]) [GEOGRAPHIC_DATA] Anita Gua…" at bounding box center [549, 172] width 233 height 33
click at [591, 153] on div "**********" at bounding box center [549, 162] width 233 height 53
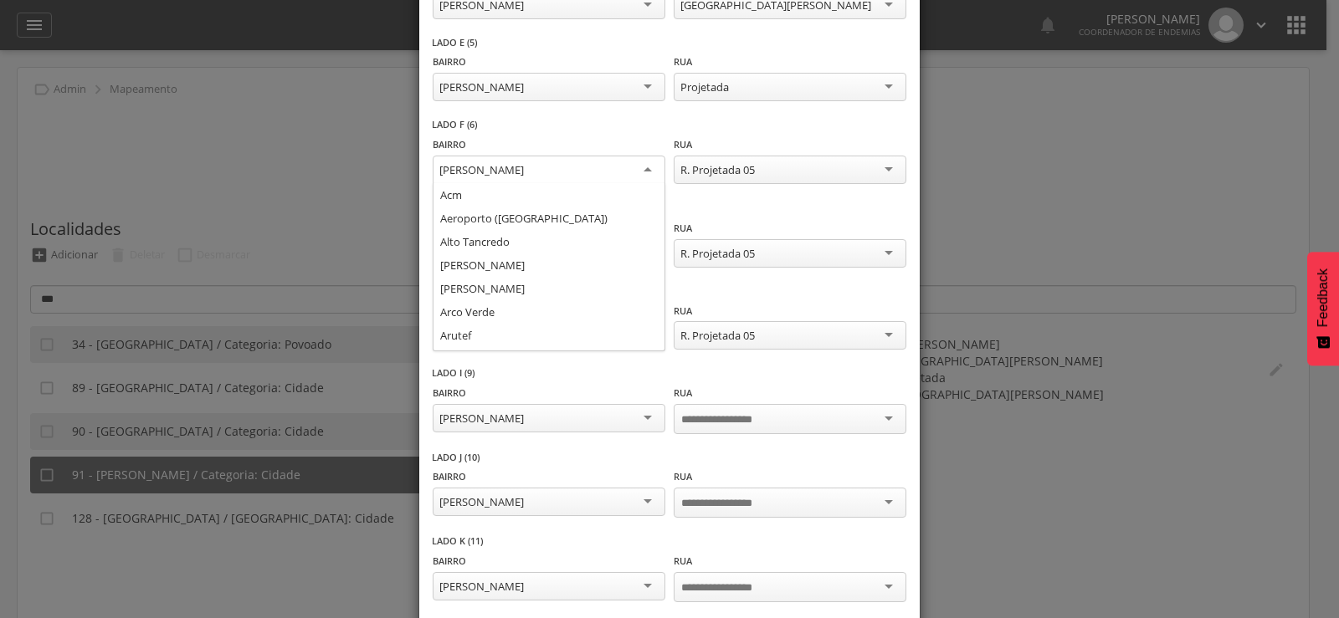
click at [588, 166] on div "[PERSON_NAME]" at bounding box center [549, 171] width 233 height 30
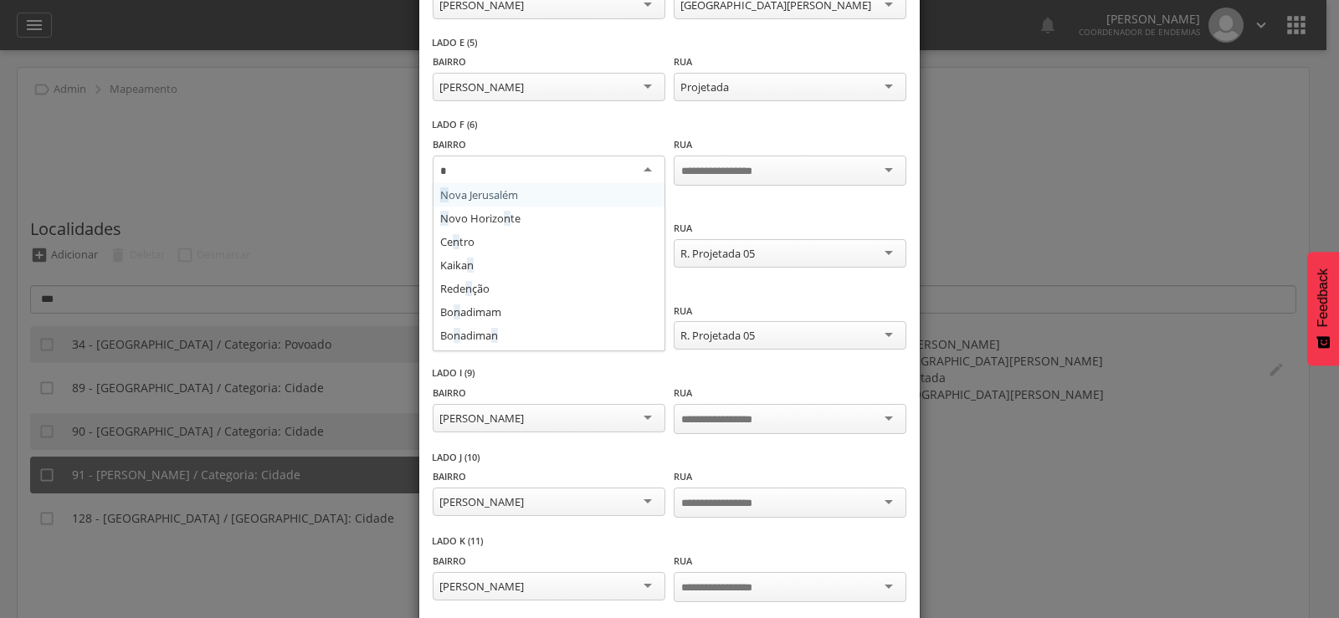
type input "**"
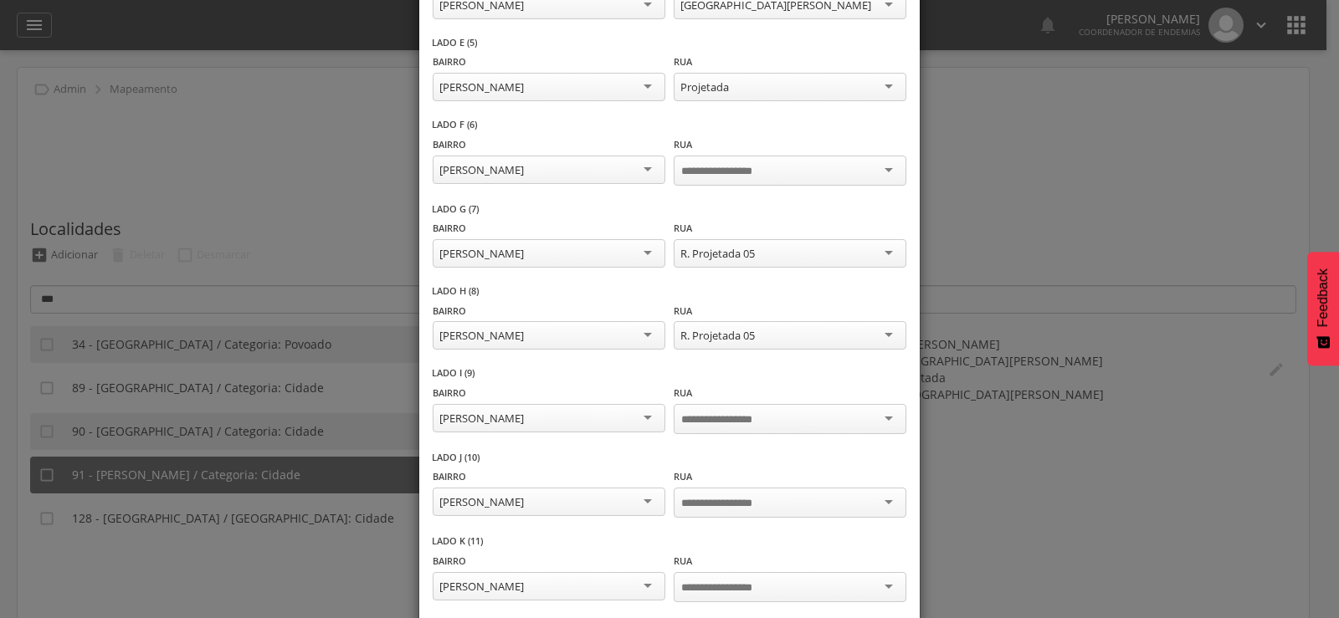
click at [699, 167] on input "select-one" at bounding box center [729, 171] width 97 height 15
click at [511, 254] on div "[PERSON_NAME]" at bounding box center [549, 252] width 233 height 28
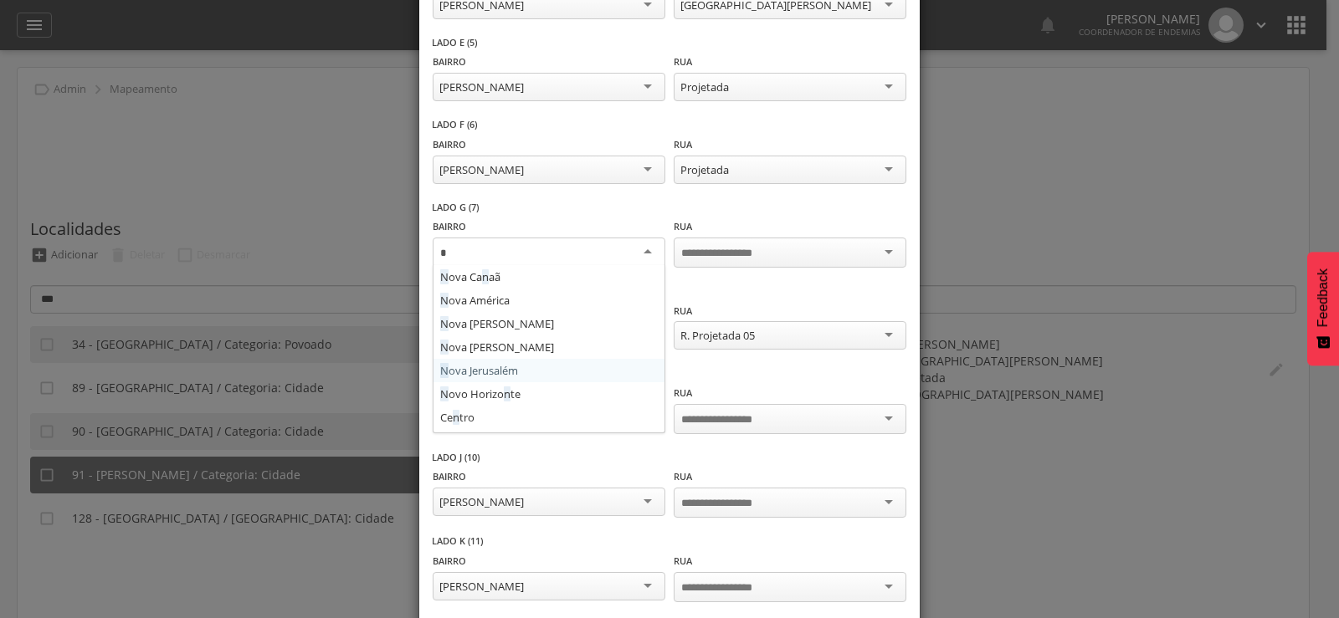
scroll to position [94, 0]
type input "**"
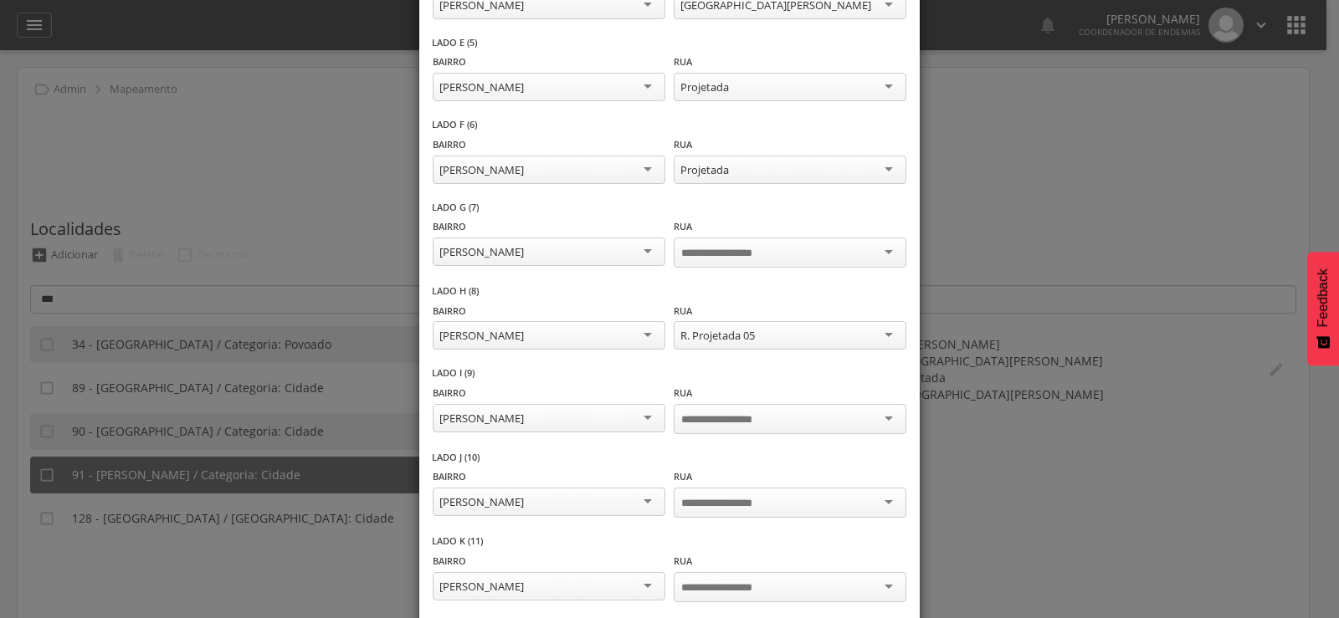
scroll to position [0, 0]
click at [713, 229] on div "Rua Av. Alceu Amoroso Lima Av. [PERSON_NAME]. Aurélio [GEOGRAPHIC_DATA] [GEOGRA…" at bounding box center [790, 245] width 233 height 54
click at [713, 258] on input "select-one" at bounding box center [729, 253] width 97 height 15
click at [514, 333] on div "[PERSON_NAME]" at bounding box center [549, 334] width 233 height 28
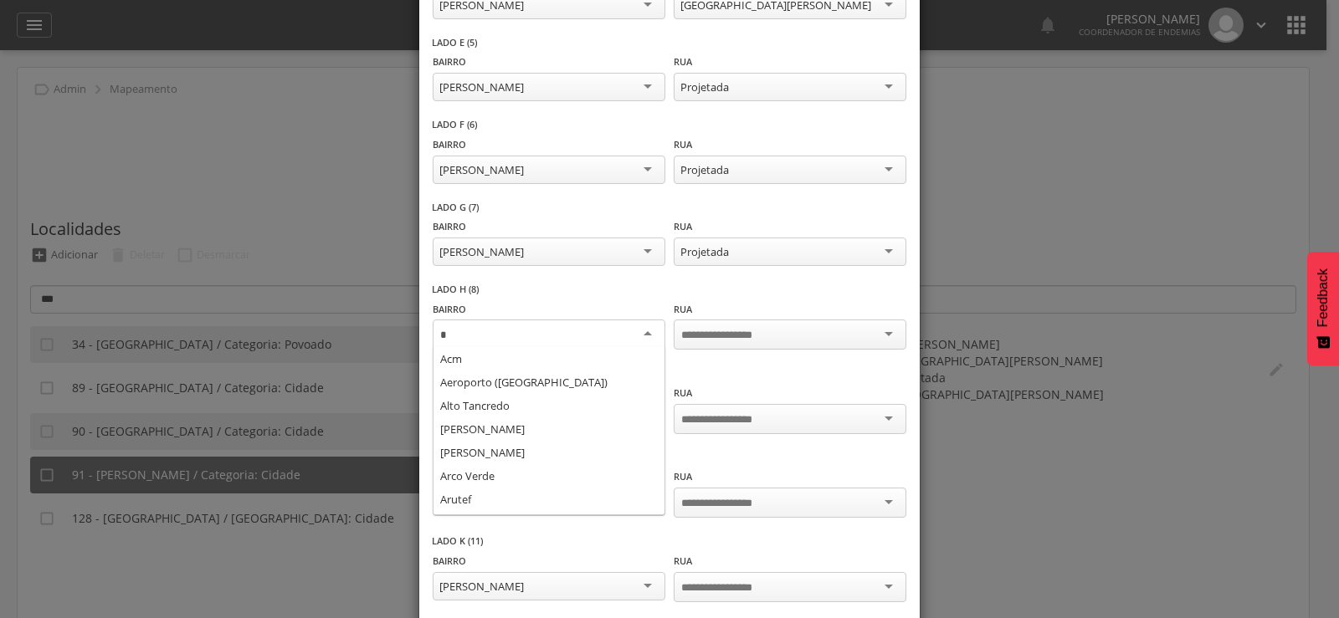
scroll to position [94, 0]
type input "**"
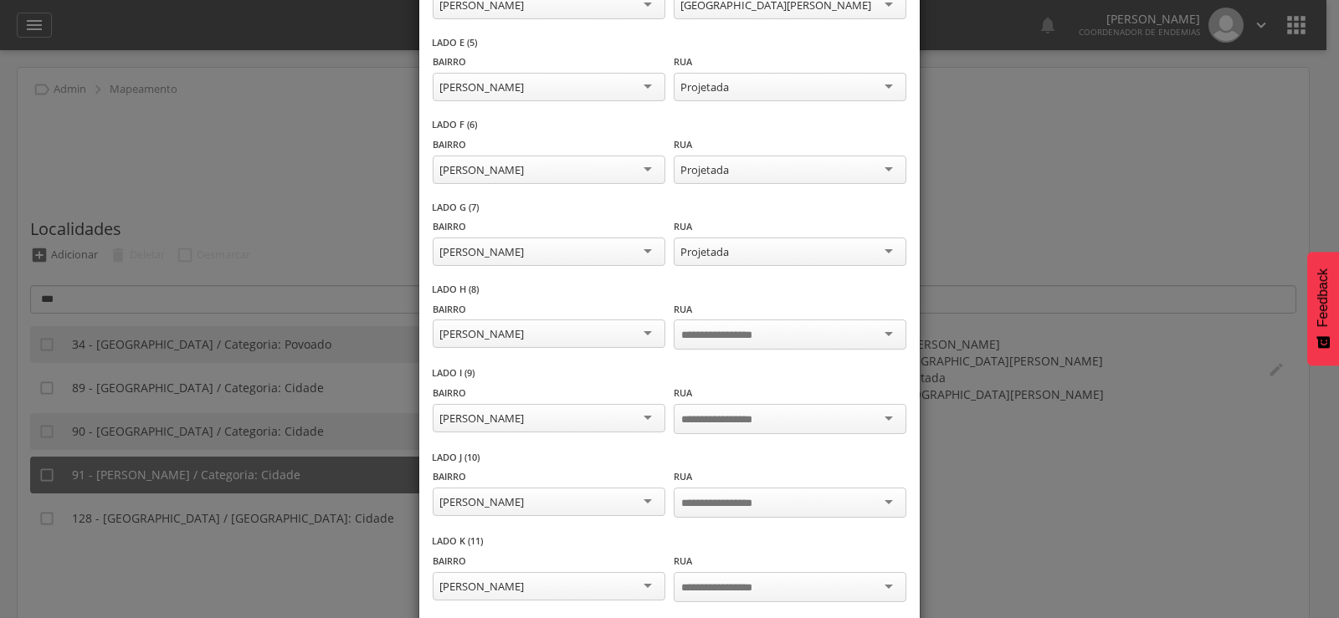
click at [711, 333] on input "select-one" at bounding box center [729, 335] width 97 height 15
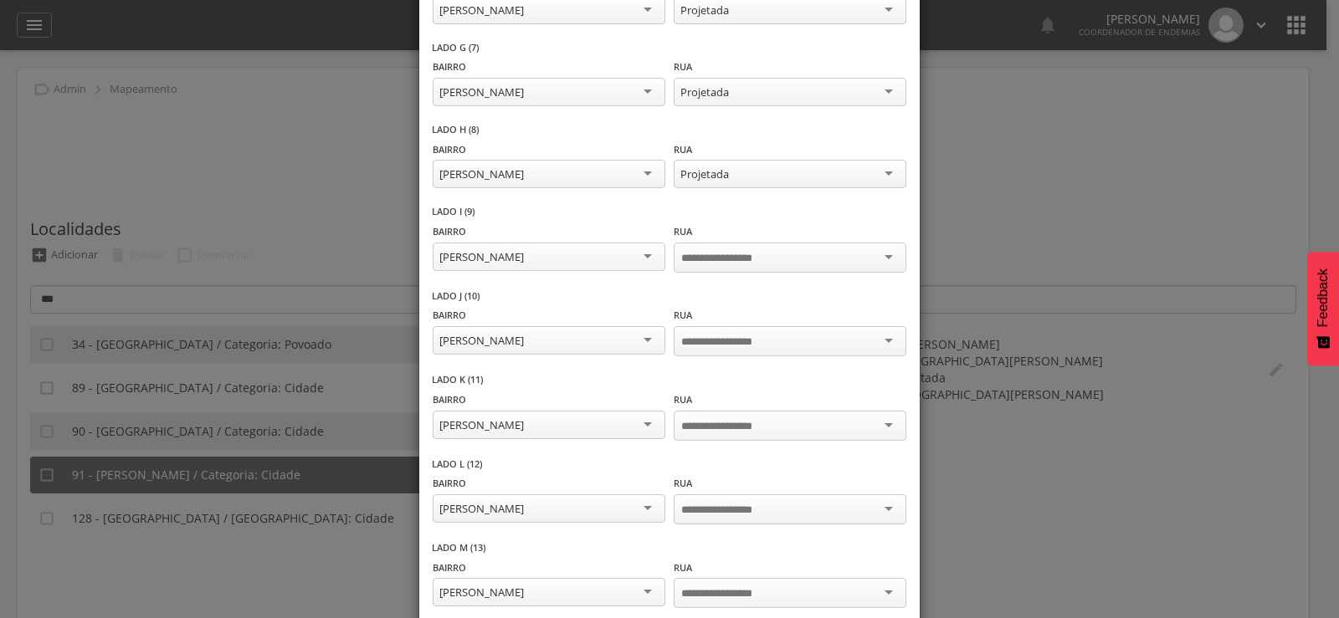
scroll to position [673, 0]
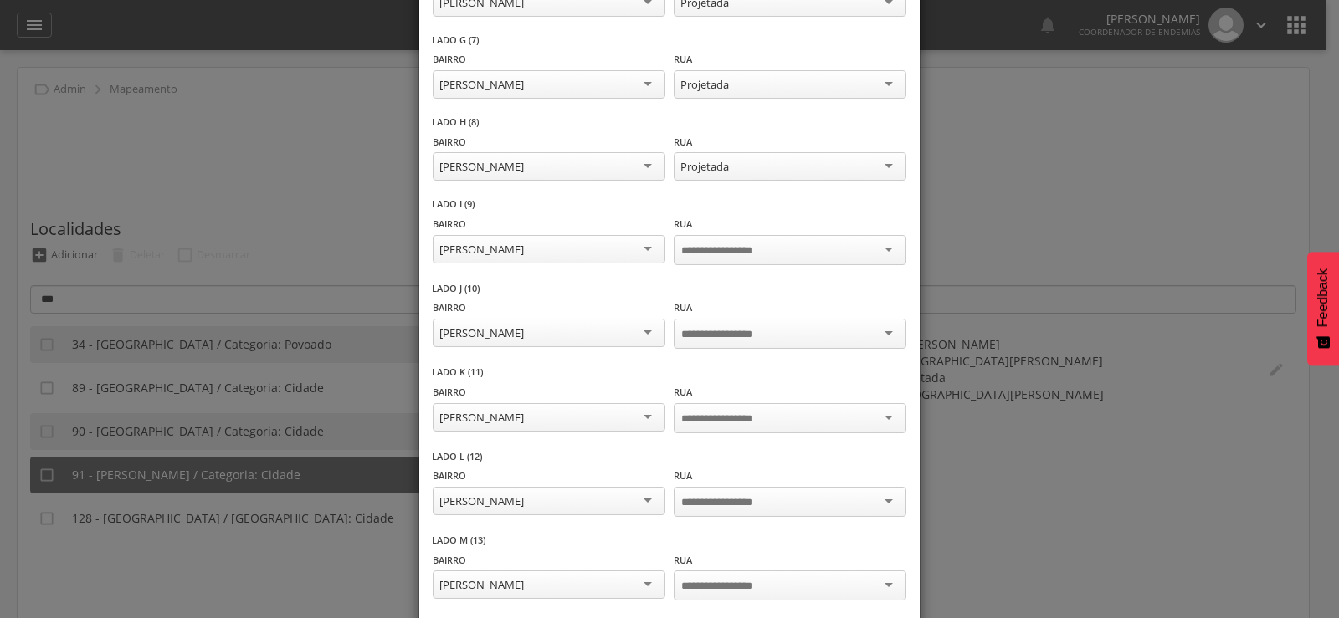
click at [523, 250] on div "[PERSON_NAME]" at bounding box center [549, 249] width 233 height 28
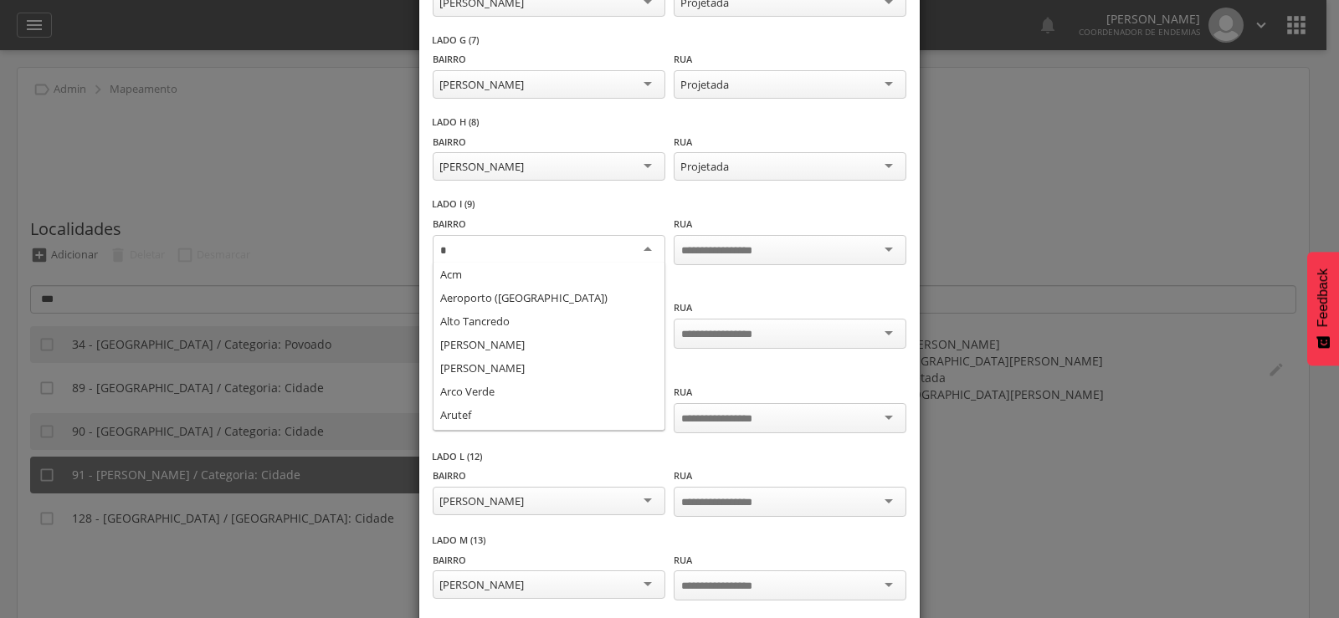
scroll to position [94, 0]
type input "**"
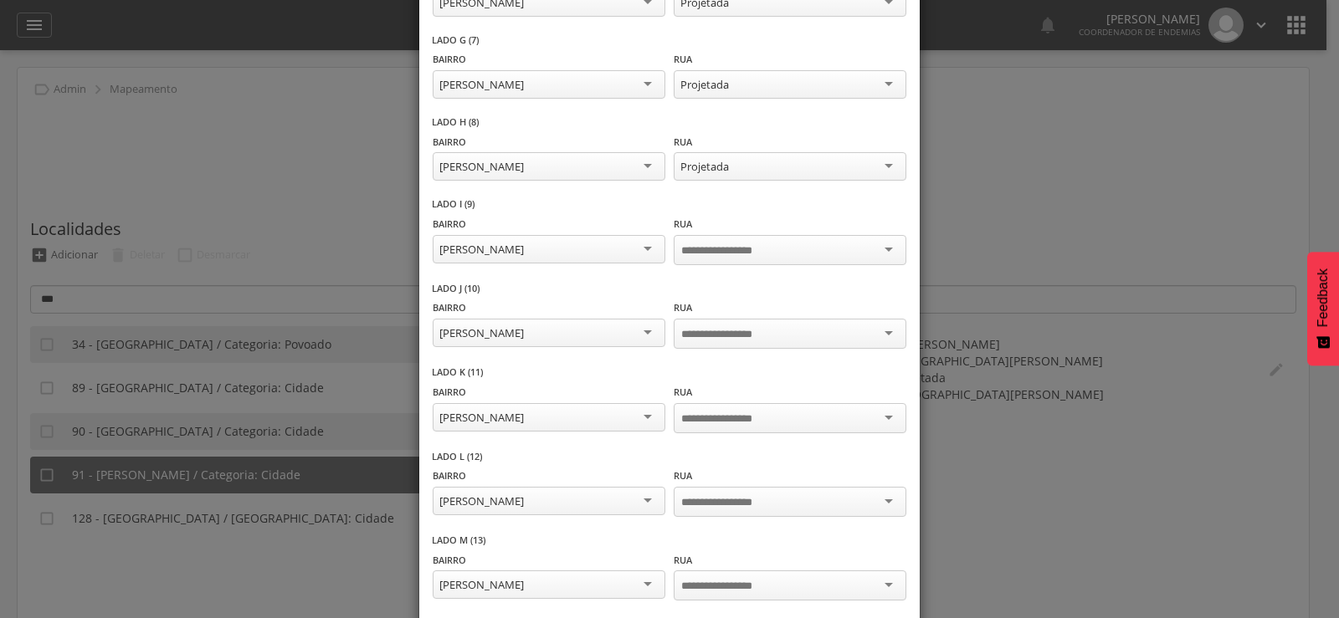
scroll to position [0, 0]
click at [674, 238] on div at bounding box center [790, 250] width 233 height 30
click at [549, 328] on div "[PERSON_NAME]" at bounding box center [549, 331] width 233 height 28
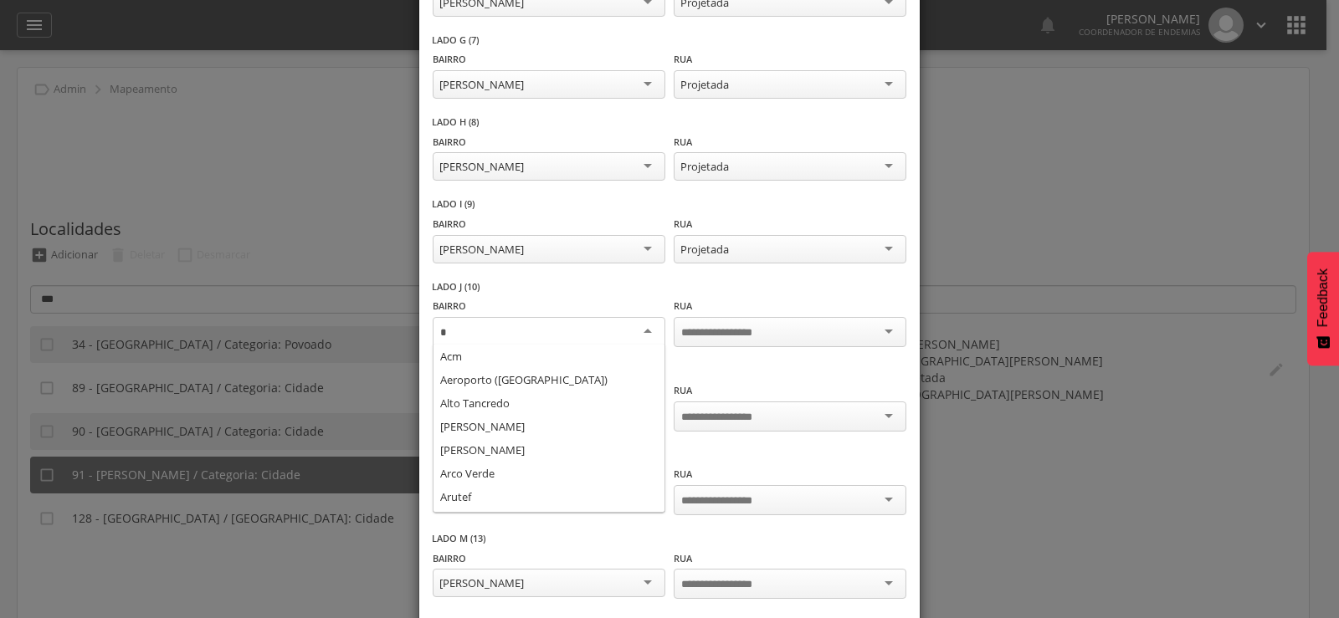
scroll to position [94, 0]
type input "**"
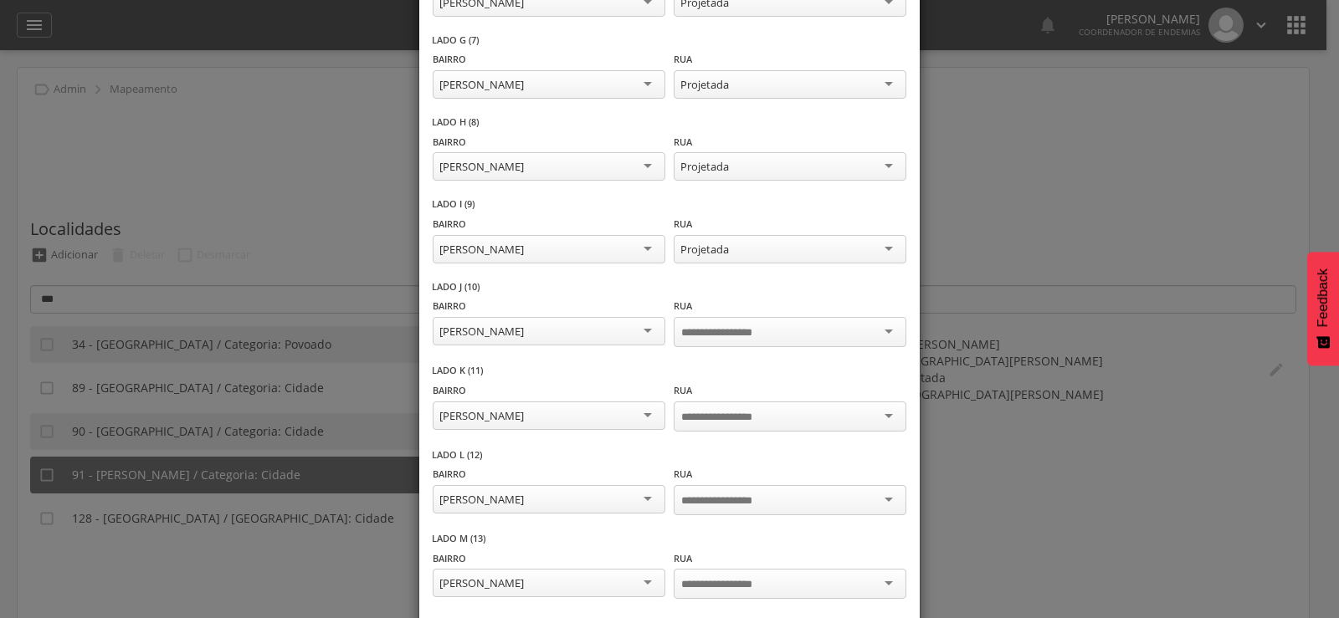
scroll to position [0, 0]
click at [699, 336] on input "select-one" at bounding box center [729, 332] width 97 height 15
click at [514, 407] on div "[PERSON_NAME]" at bounding box center [549, 414] width 233 height 28
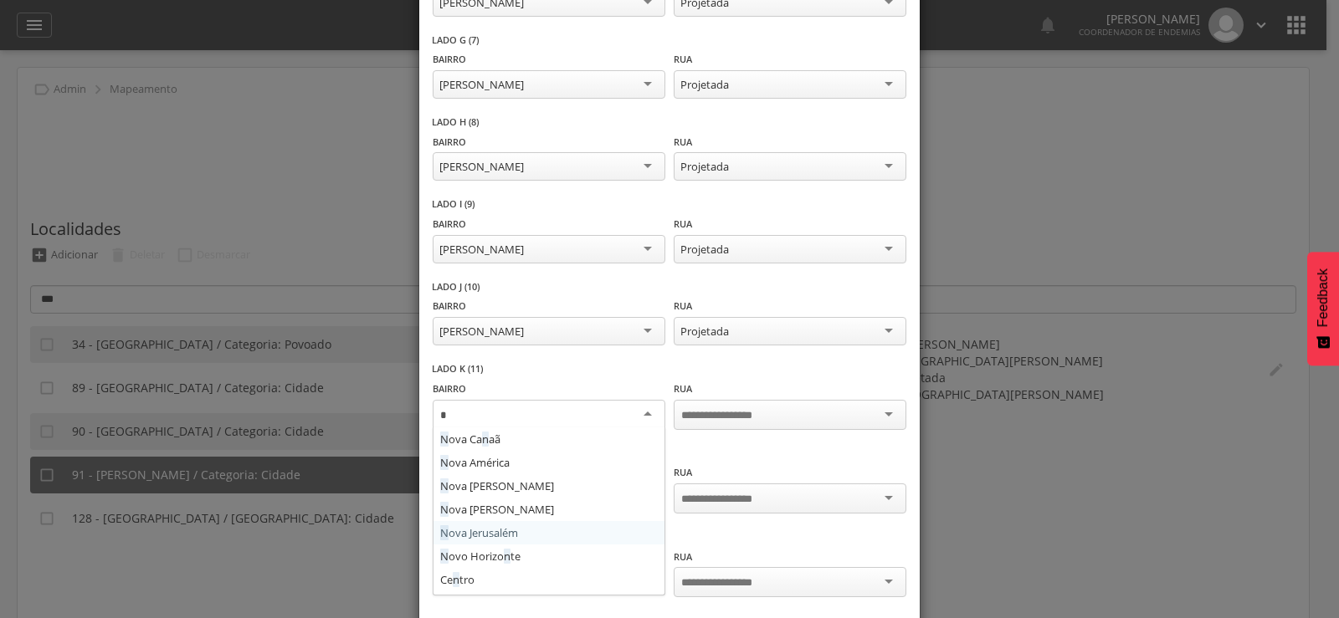
scroll to position [94, 0]
type input "**"
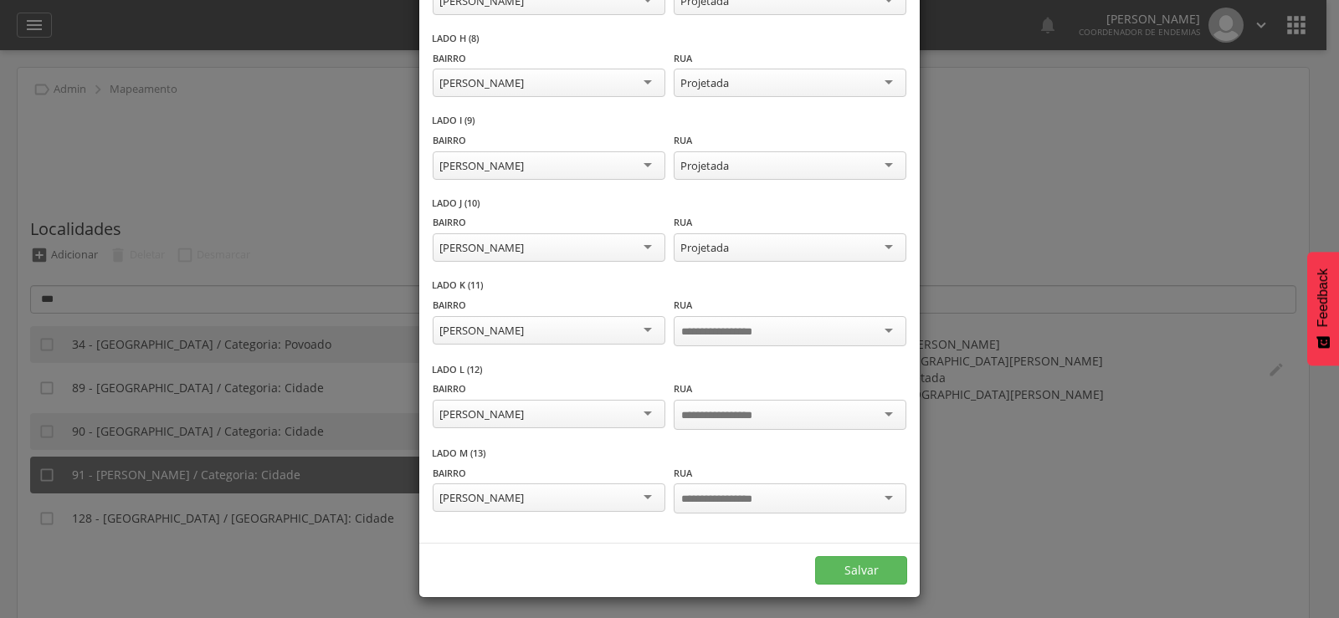
scroll to position [0, 0]
click at [703, 327] on input "select-one" at bounding box center [729, 332] width 97 height 15
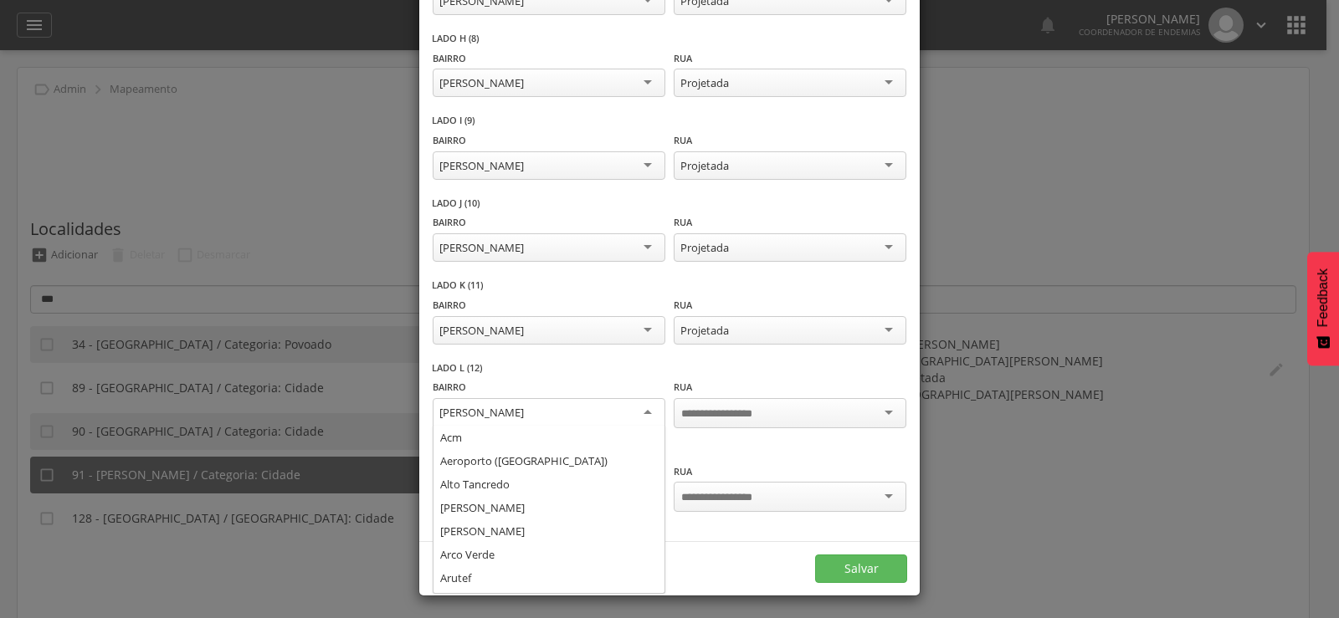
click at [524, 408] on div "[PERSON_NAME]" at bounding box center [549, 413] width 233 height 30
type input "**"
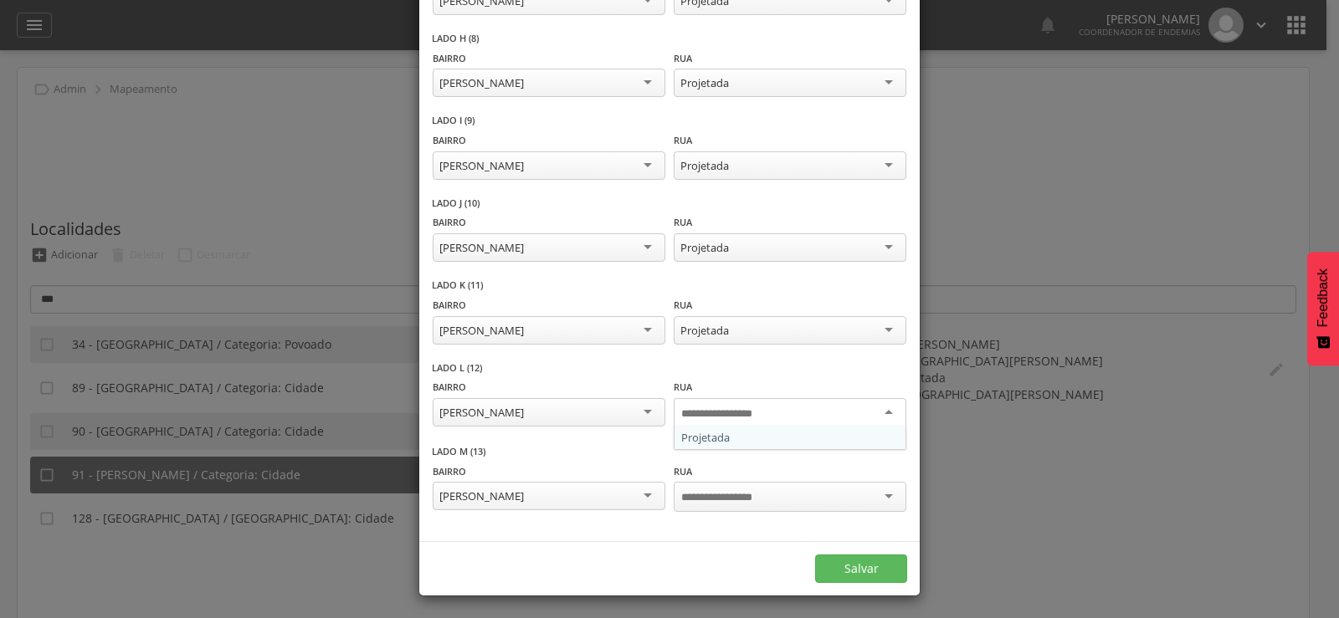
click at [726, 407] on input "select-one" at bounding box center [729, 414] width 97 height 15
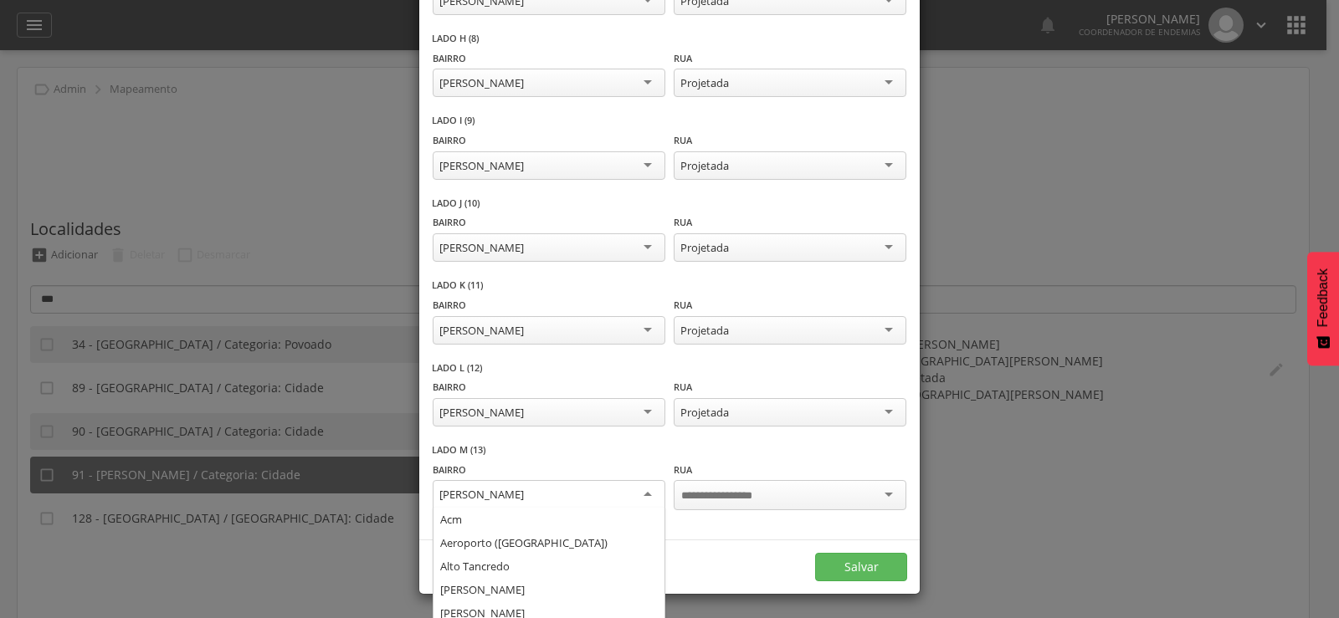
click at [547, 496] on div "[PERSON_NAME]" at bounding box center [549, 495] width 233 height 30
type input "**"
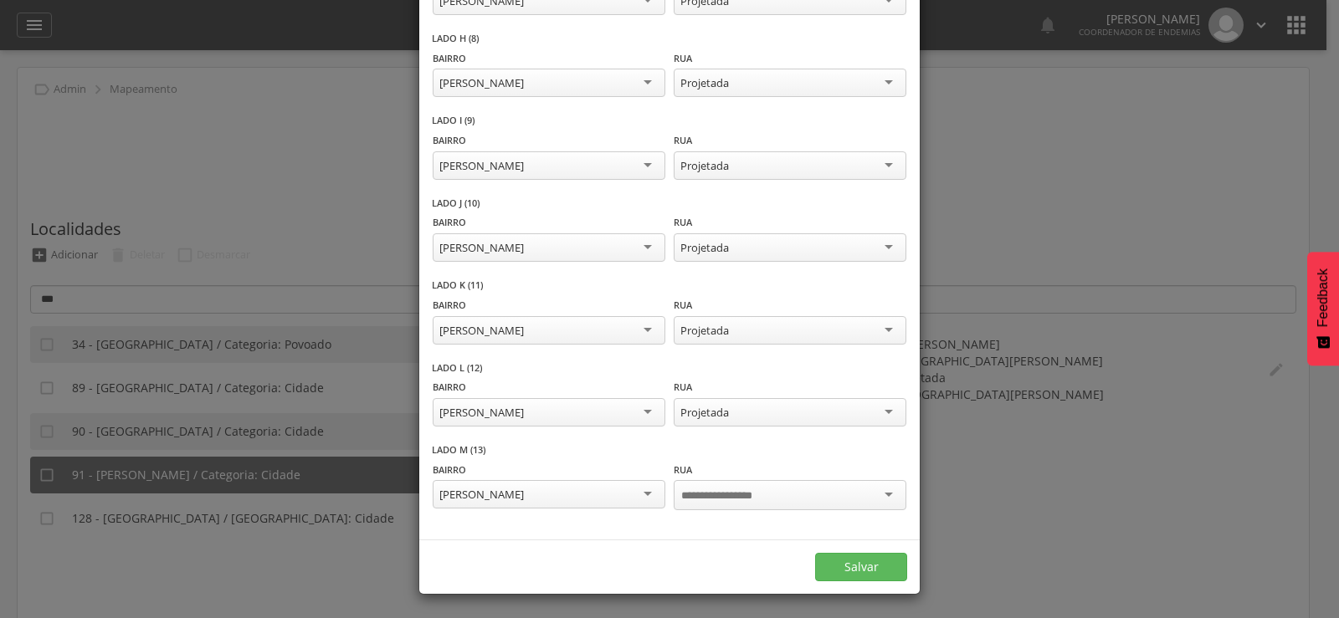
click at [716, 493] on input "select-one" at bounding box center [729, 496] width 97 height 15
click at [840, 557] on button "Salvar" at bounding box center [861, 565] width 92 height 28
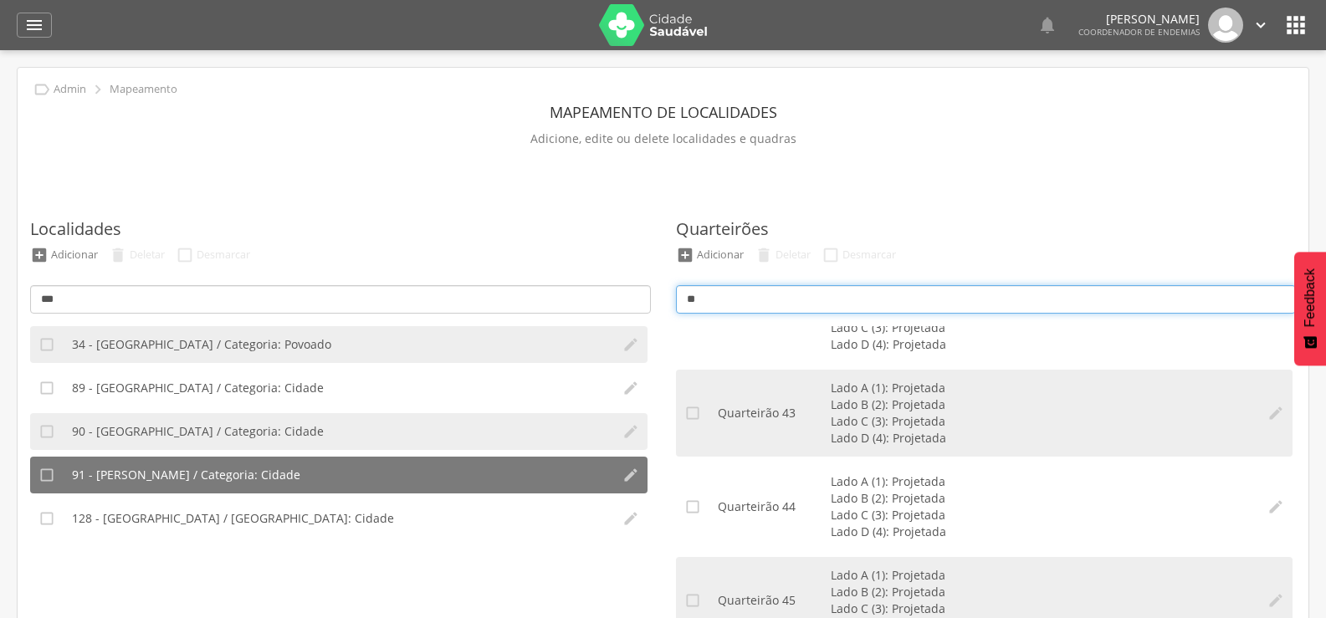
click at [735, 305] on input "**" at bounding box center [986, 299] width 621 height 28
type input "*"
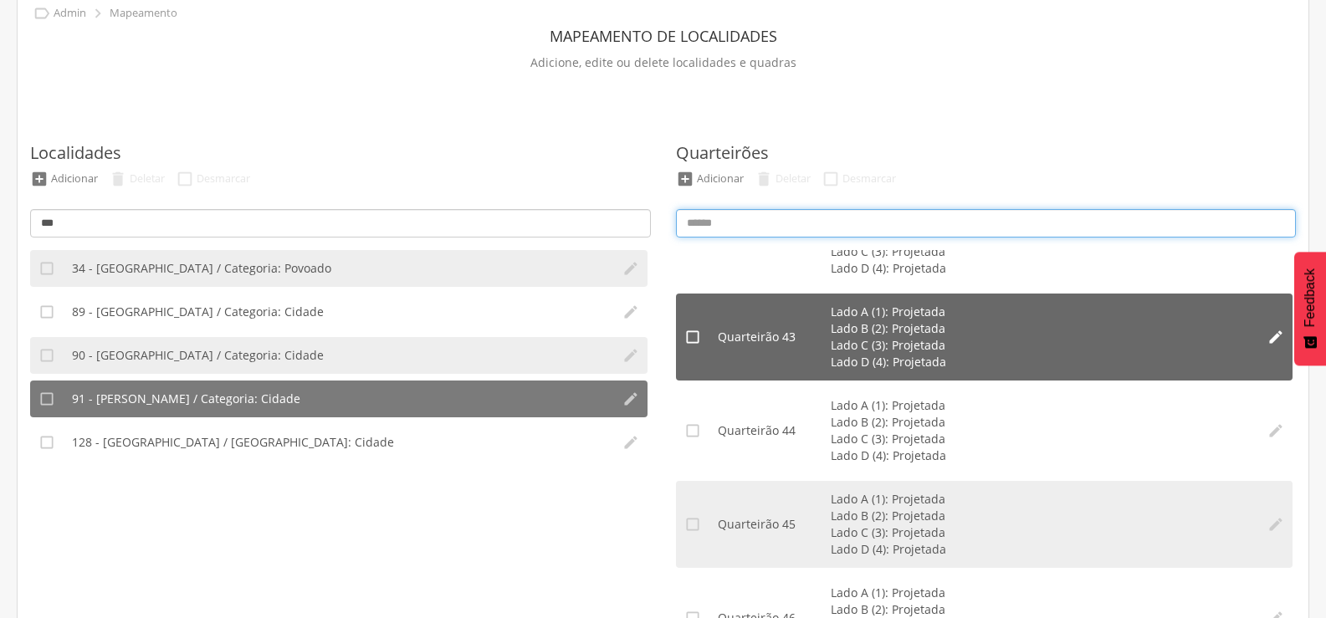
scroll to position [152, 0]
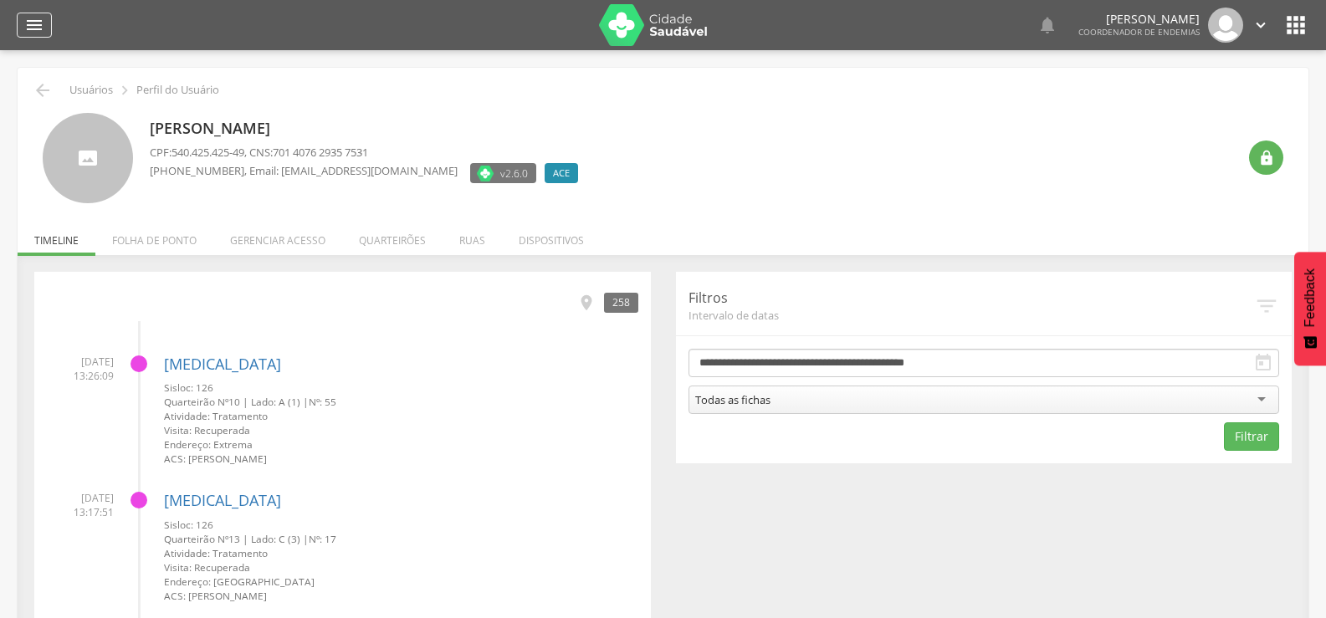
click at [36, 20] on icon "" at bounding box center [34, 25] width 20 height 20
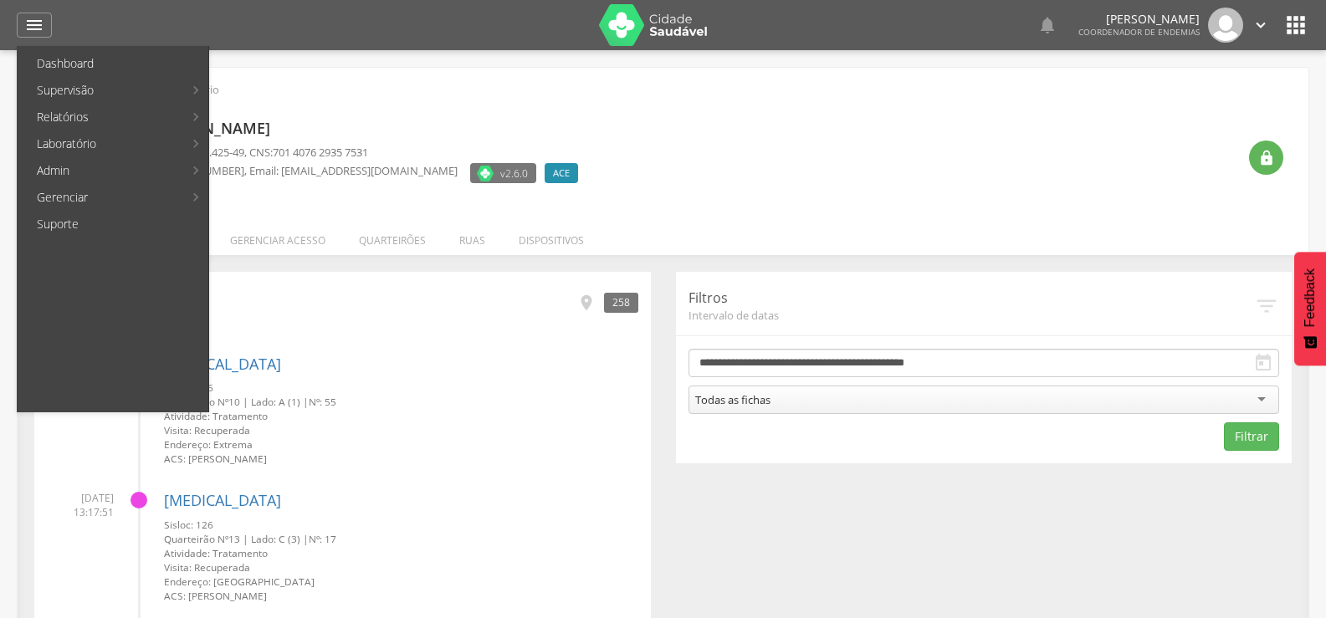
click at [525, 99] on div " Usuários  Perfil do Usuário" at bounding box center [663, 90] width 1266 height 20
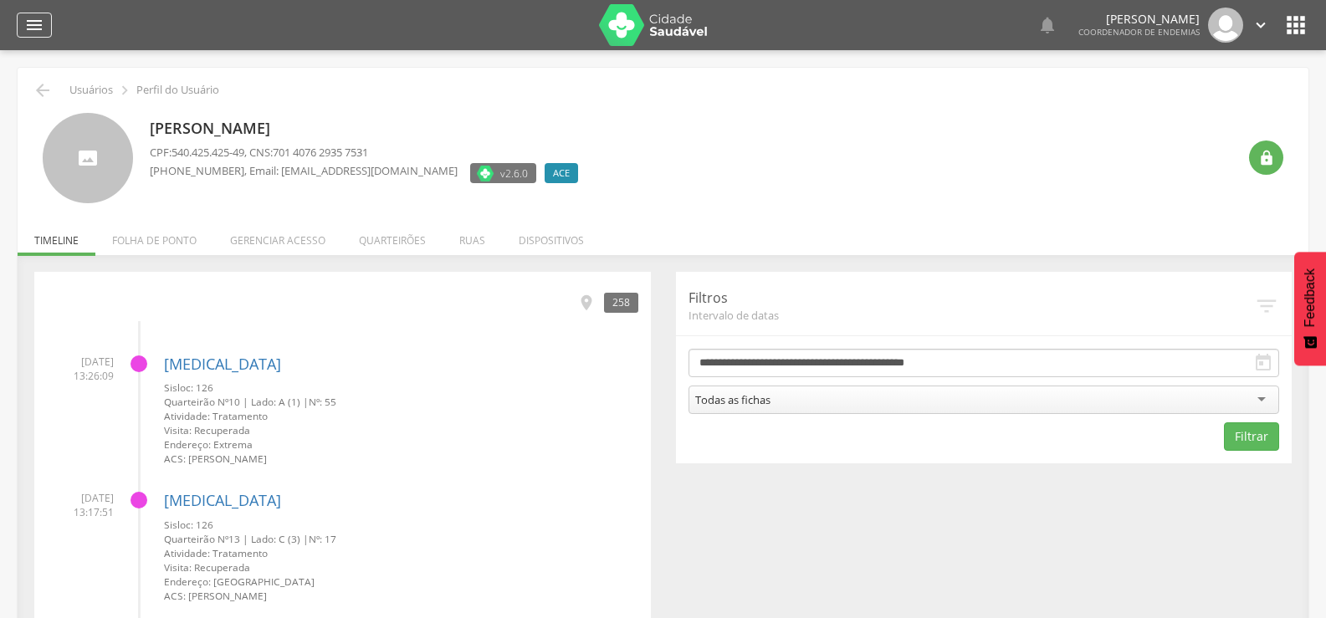
click at [29, 21] on icon "" at bounding box center [34, 25] width 20 height 20
